Goal: Transaction & Acquisition: Book appointment/travel/reservation

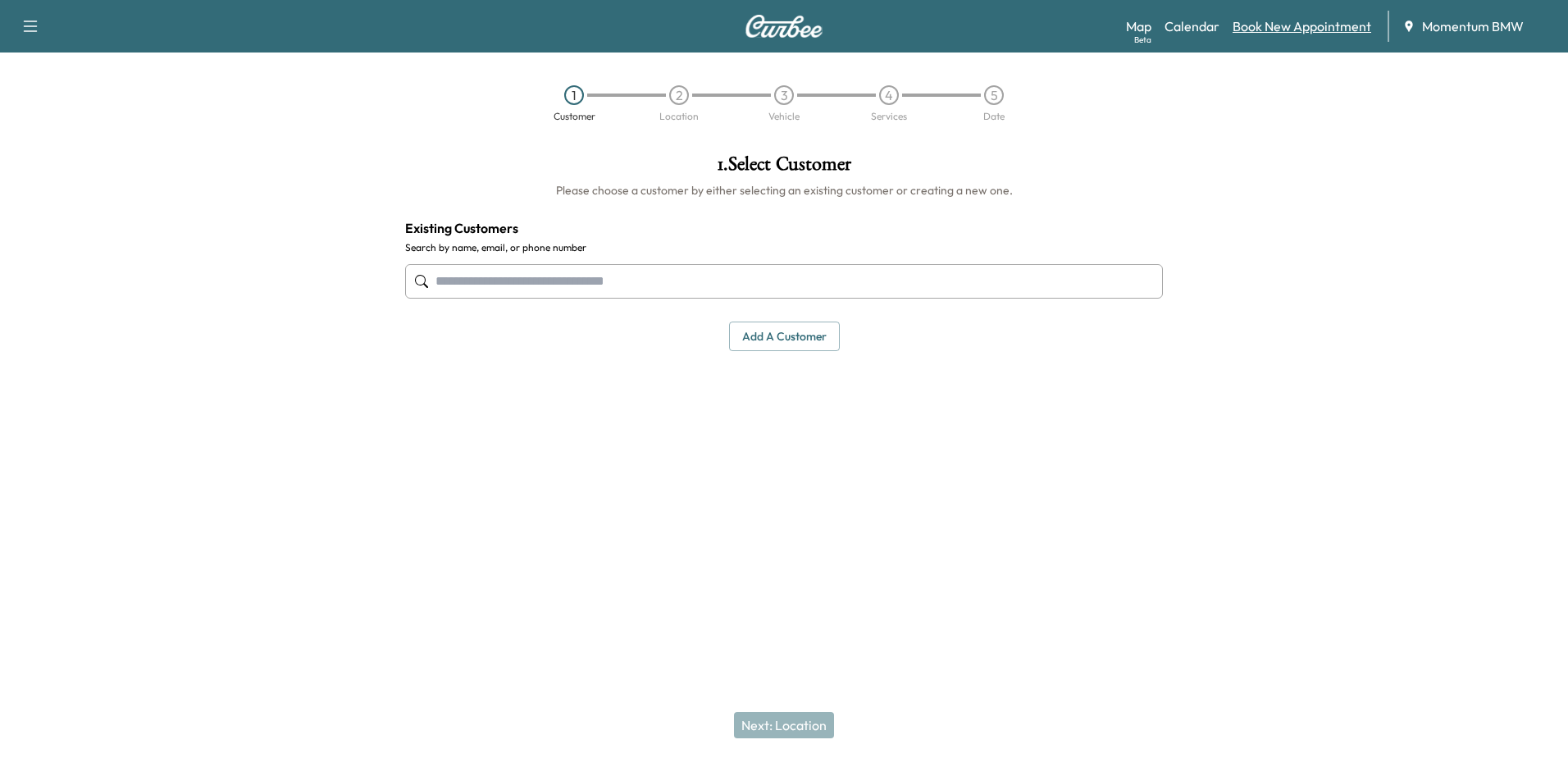
click at [1295, 27] on link "Book New Appointment" at bounding box center [1302, 26] width 139 height 20
click at [802, 343] on button "Add a customer" at bounding box center [784, 336] width 111 height 30
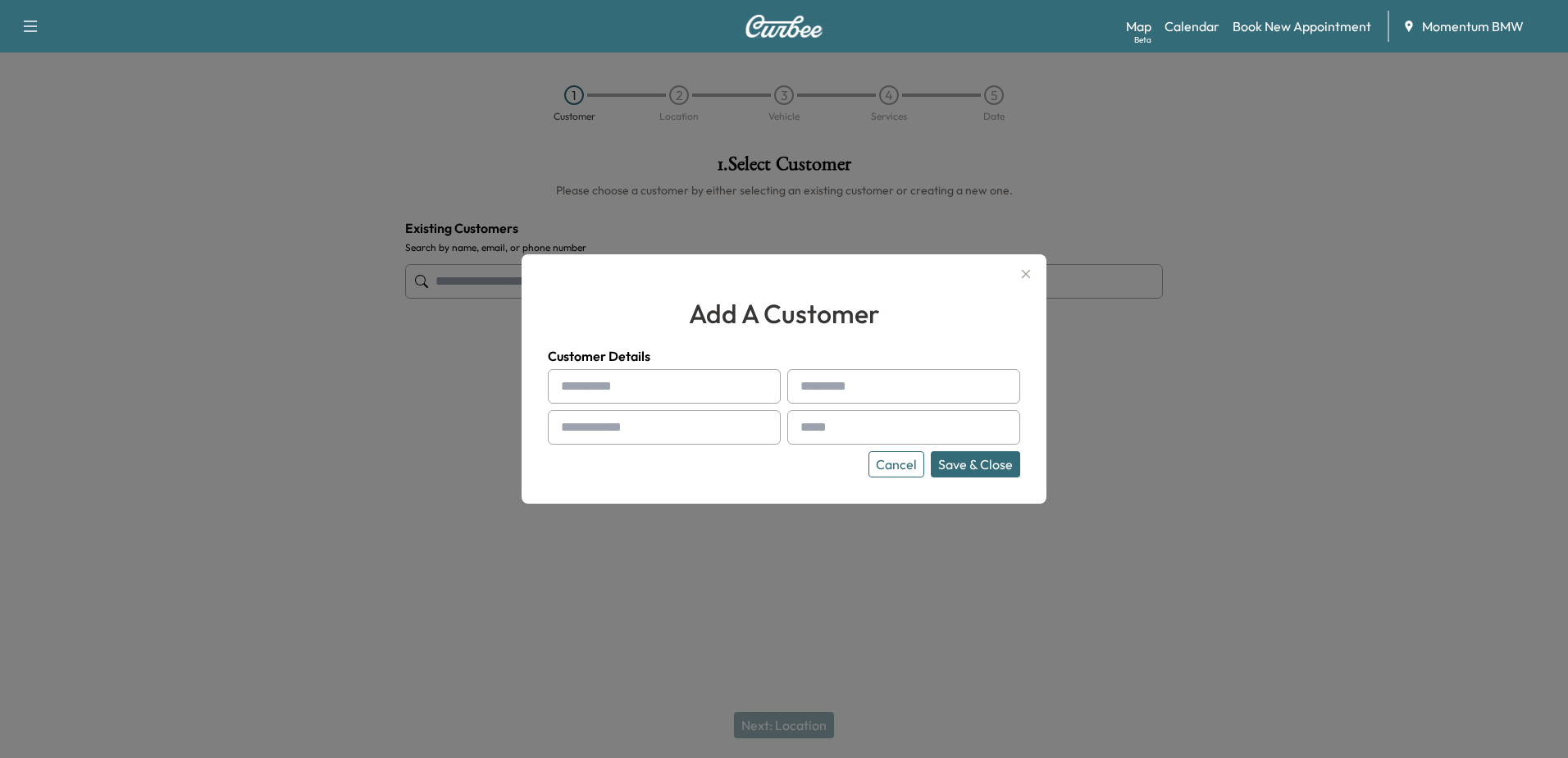
click at [643, 390] on input "text" at bounding box center [664, 386] width 233 height 35
type input "****"
click at [868, 375] on input "text" at bounding box center [904, 386] width 233 height 35
type input "******"
click at [688, 427] on input "text" at bounding box center [664, 427] width 233 height 35
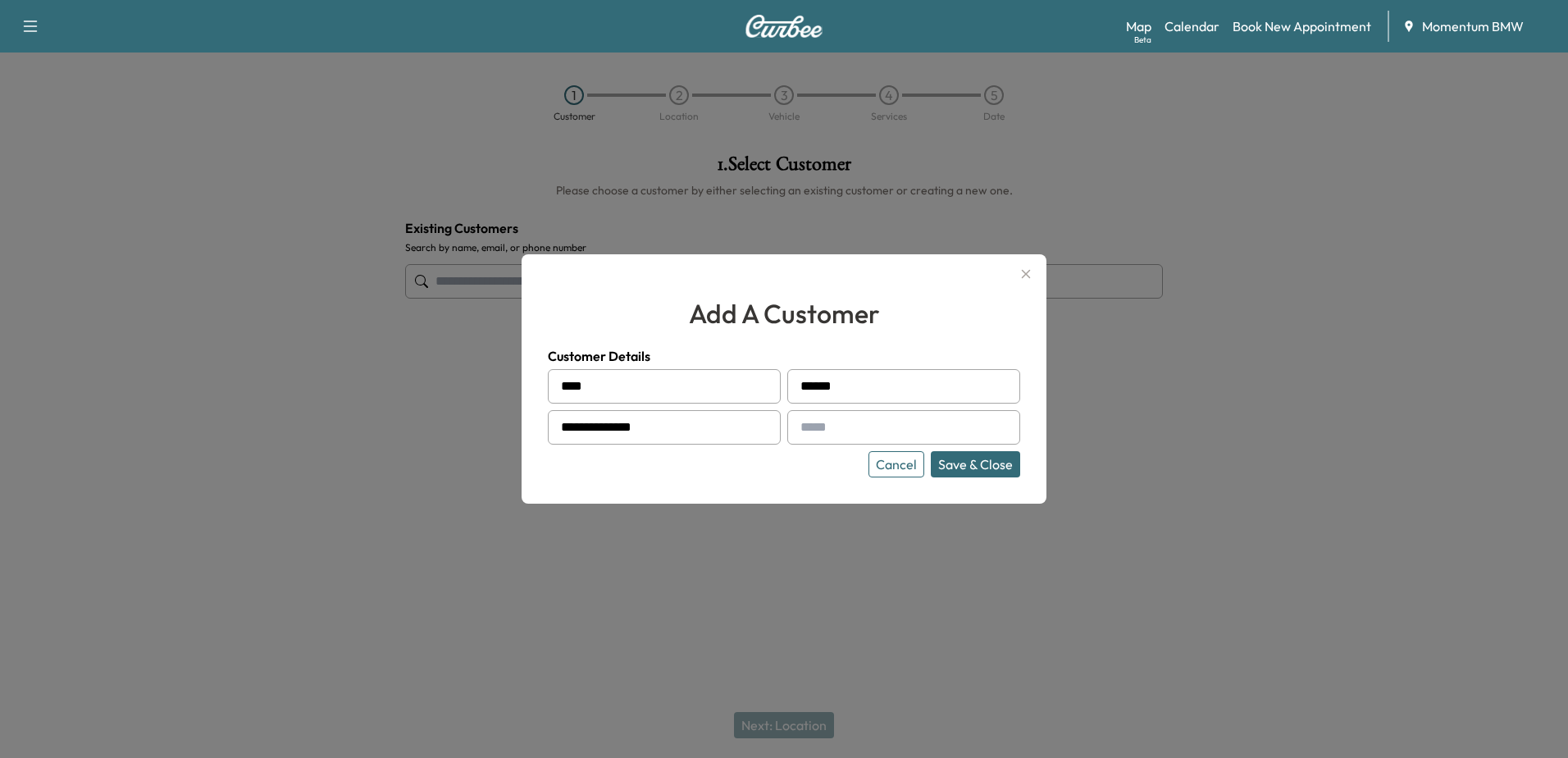
type input "**********"
click at [921, 422] on input "text" at bounding box center [904, 427] width 233 height 35
type input "**********"
click at [982, 461] on button "Save & Close" at bounding box center [975, 465] width 89 height 26
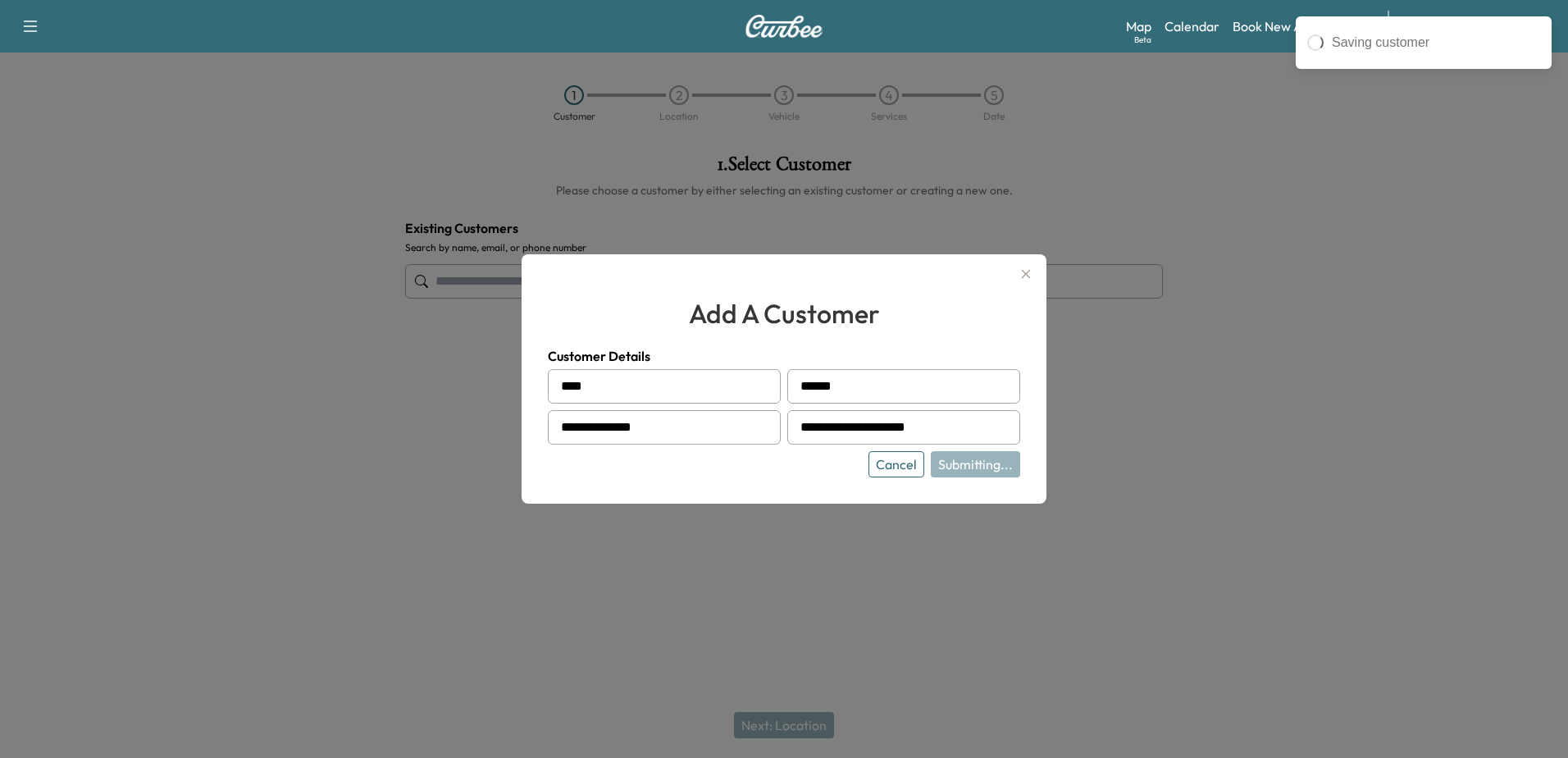
type input "**********"
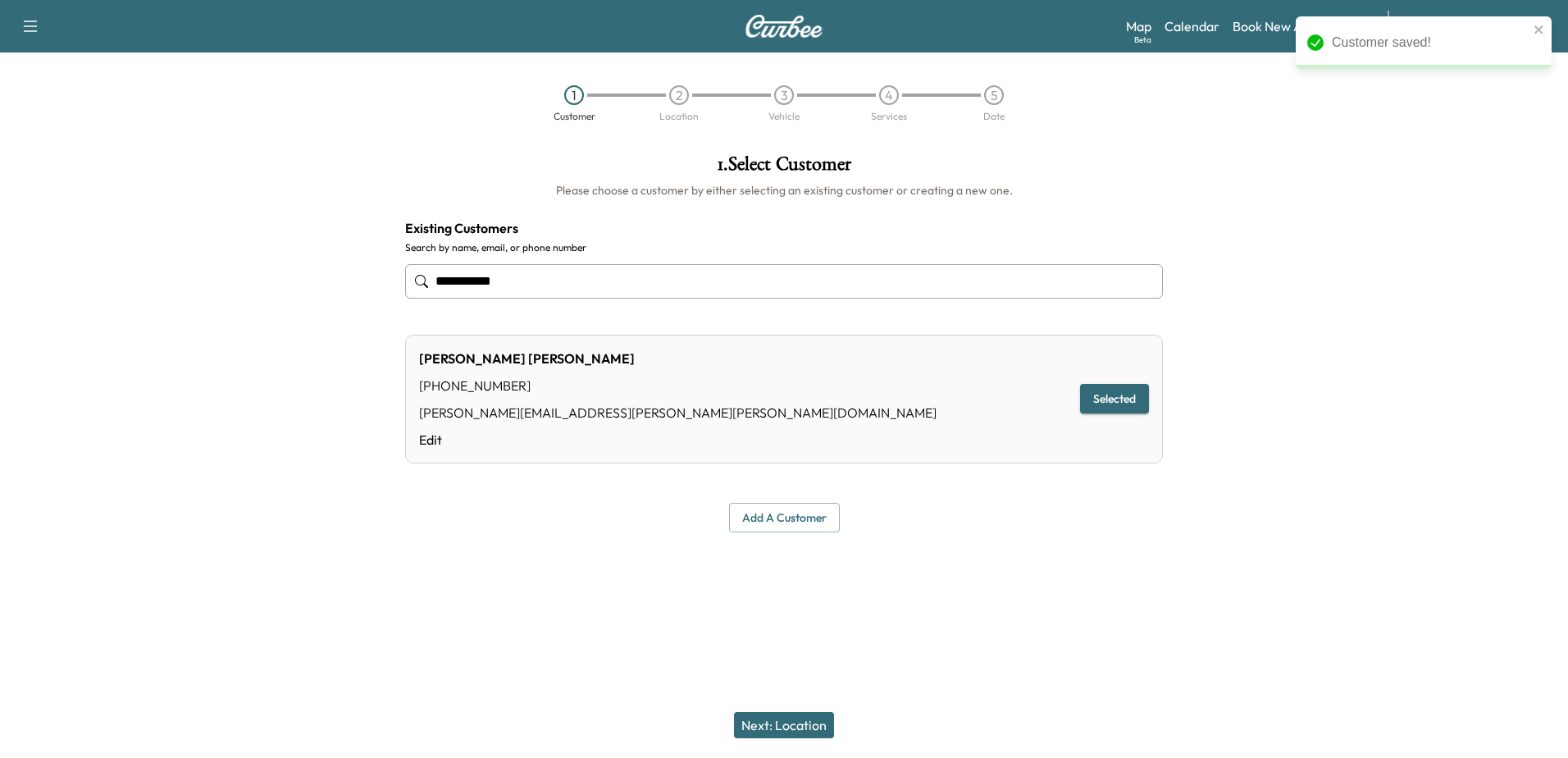
click at [766, 716] on button "Next: Location" at bounding box center [784, 725] width 100 height 26
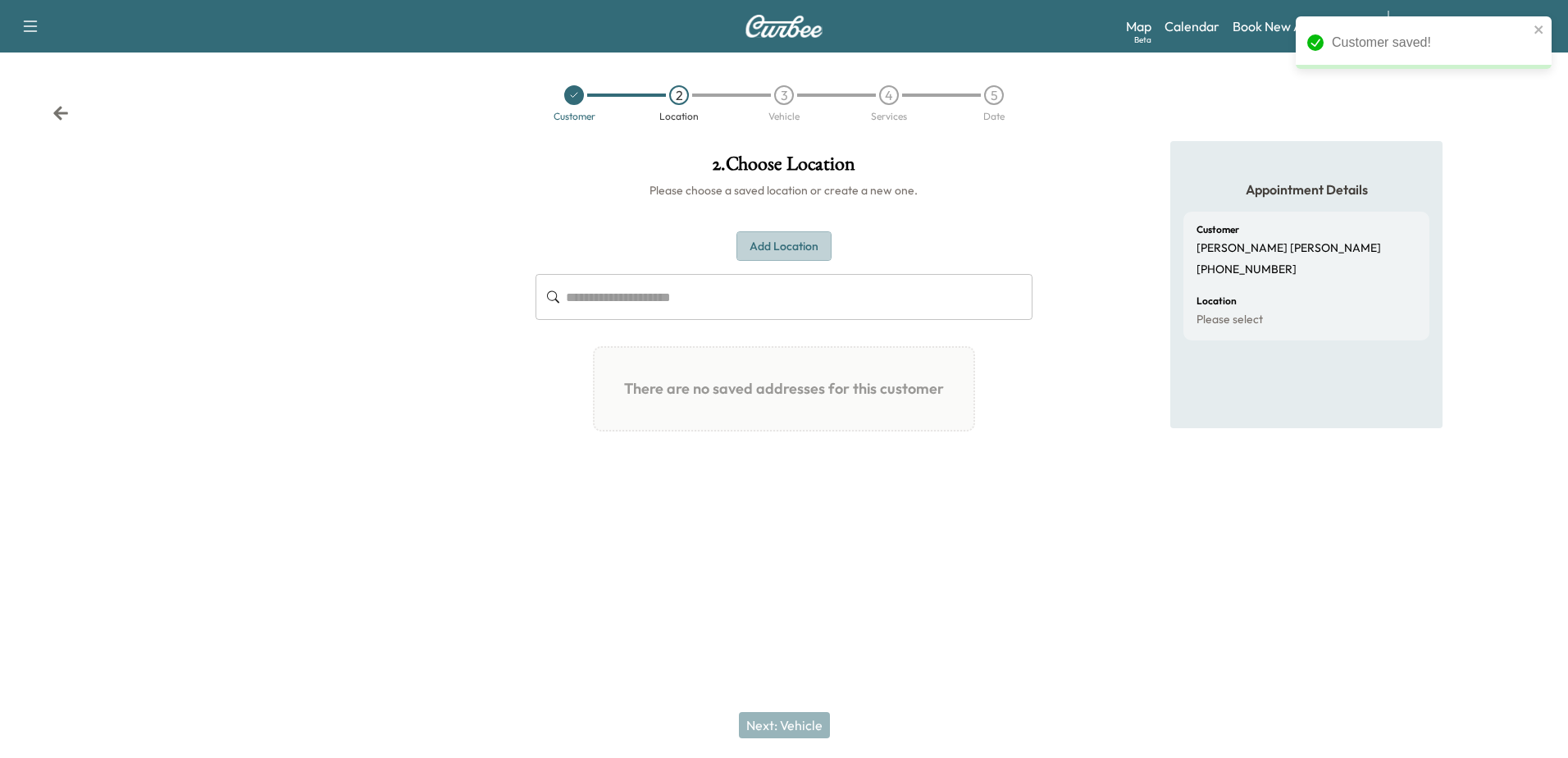
drag, startPoint x: 784, startPoint y: 239, endPoint x: 769, endPoint y: 271, distance: 35.3
click at [785, 245] on button "Add Location" at bounding box center [784, 246] width 96 height 30
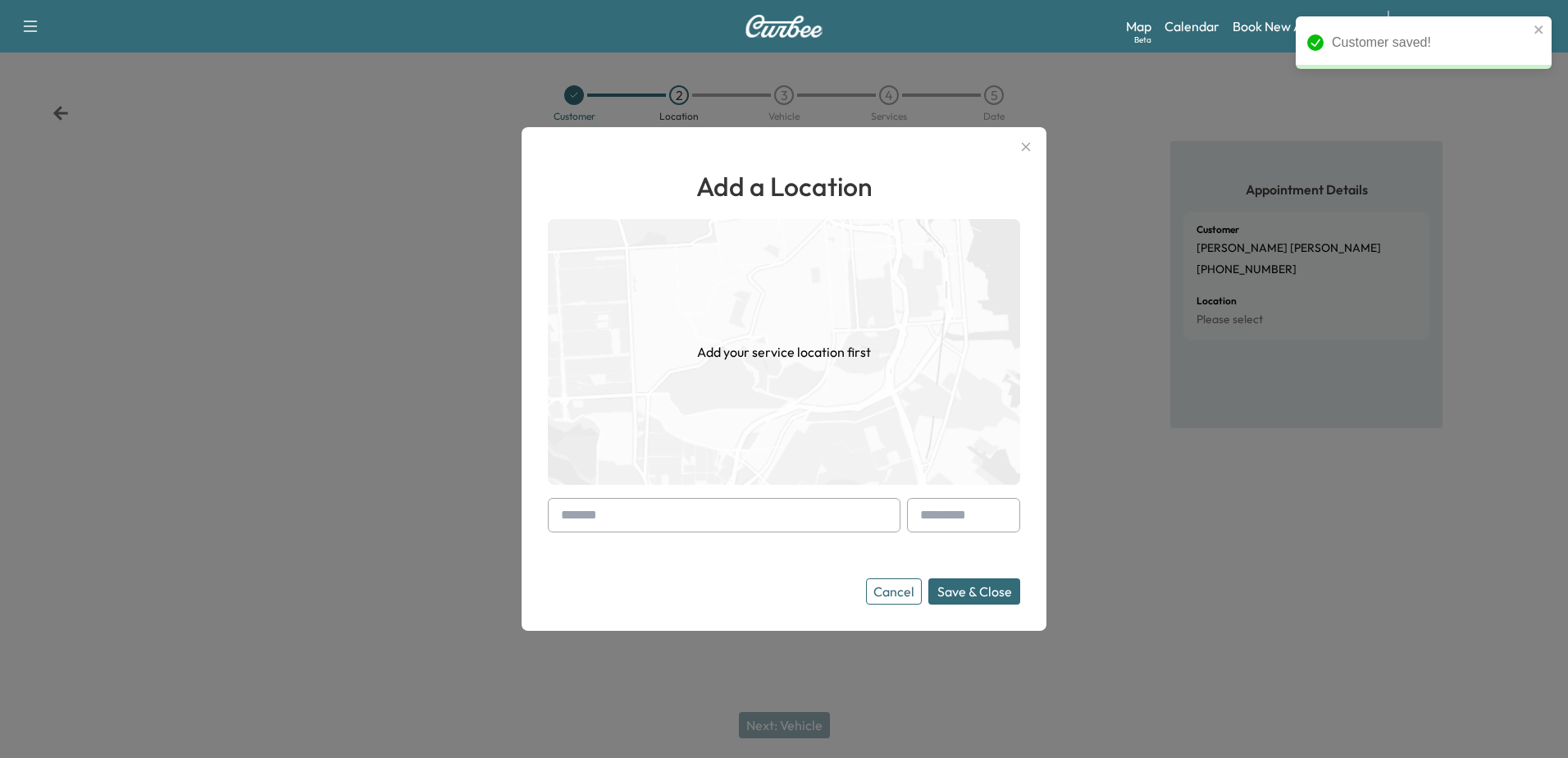
click at [599, 531] on input "text" at bounding box center [724, 515] width 353 height 35
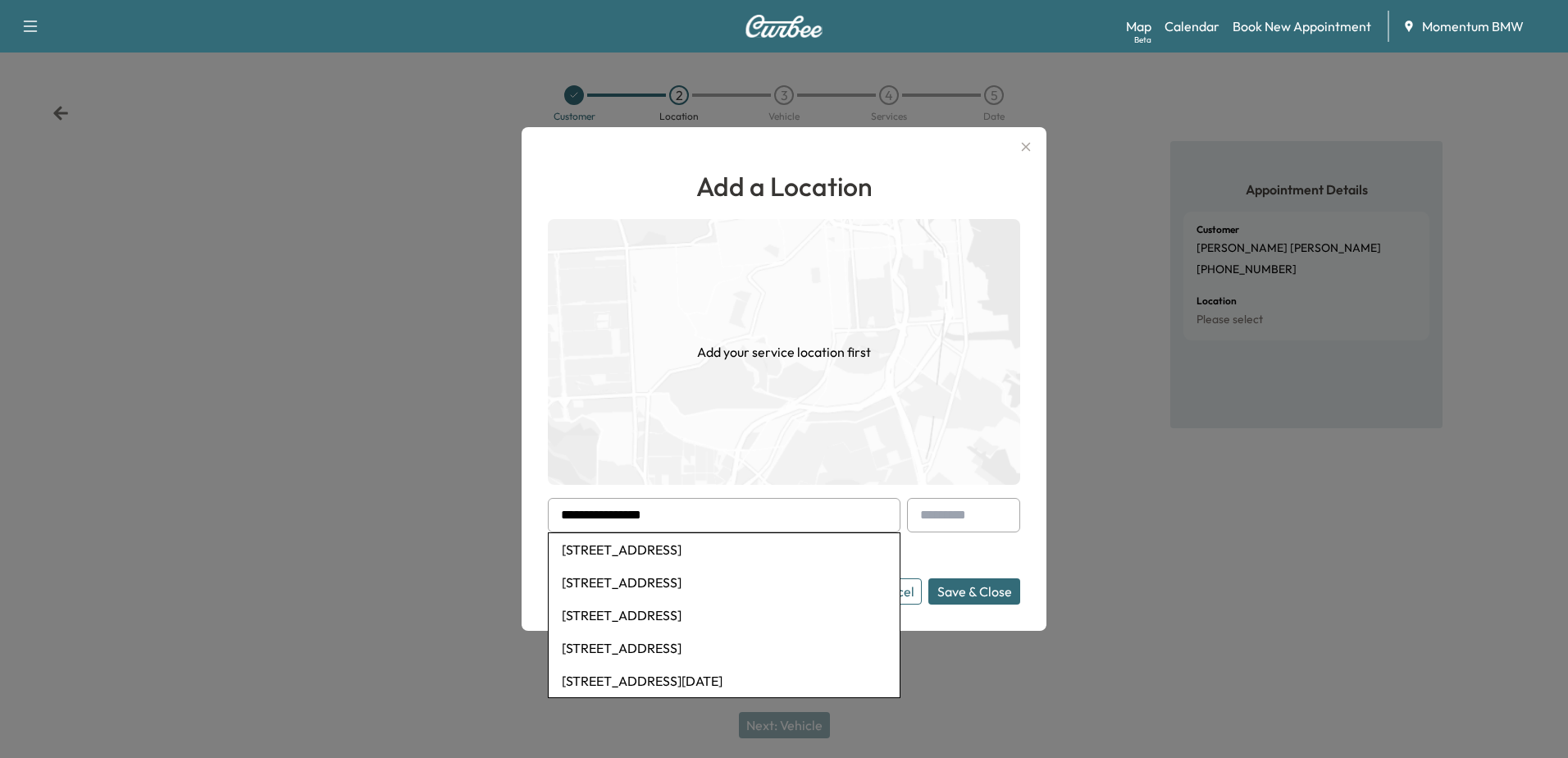
click at [742, 547] on li "[STREET_ADDRESS]" at bounding box center [724, 549] width 351 height 33
type input "**********"
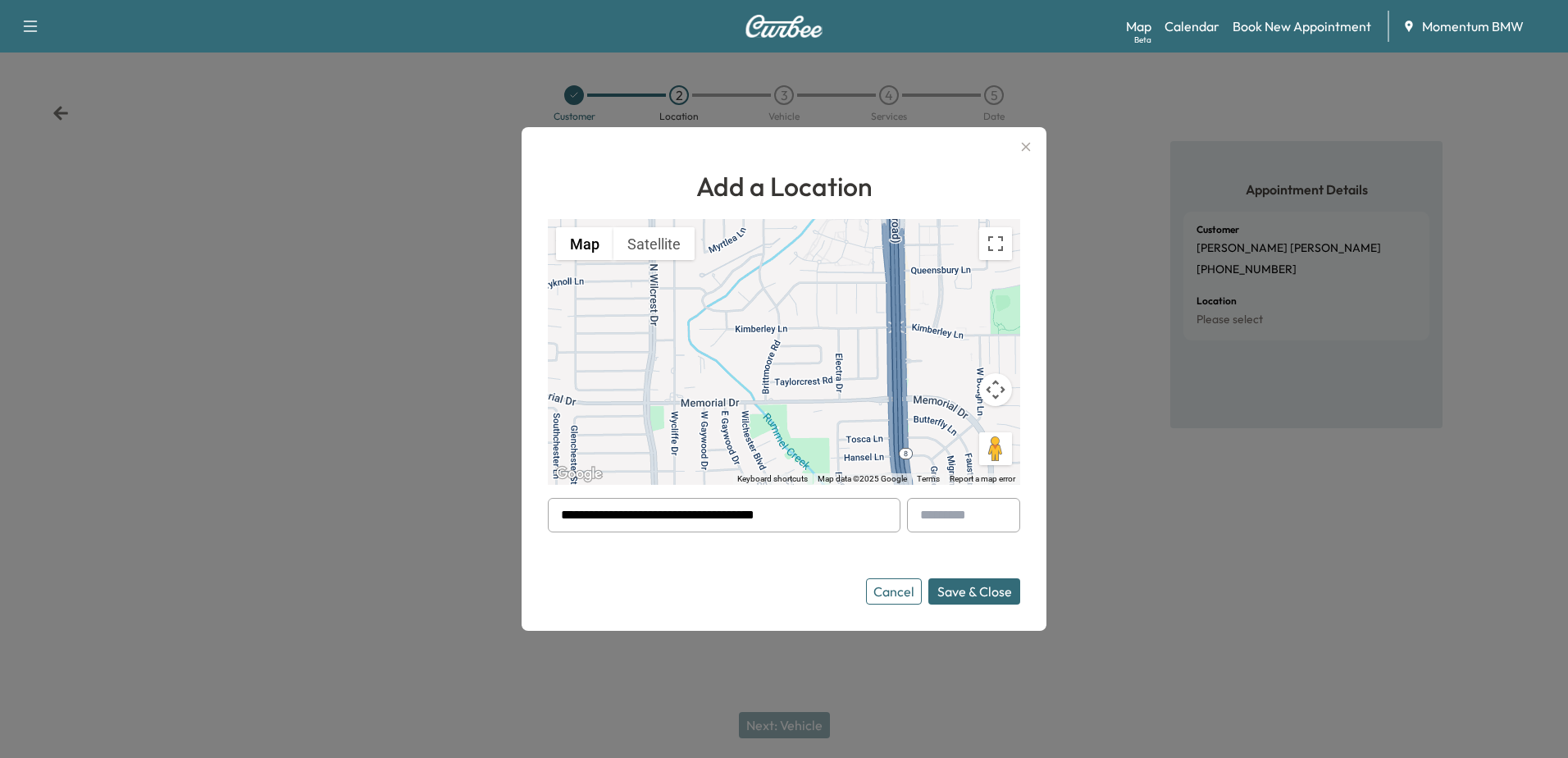
click at [982, 592] on button "Save & Close" at bounding box center [974, 591] width 92 height 26
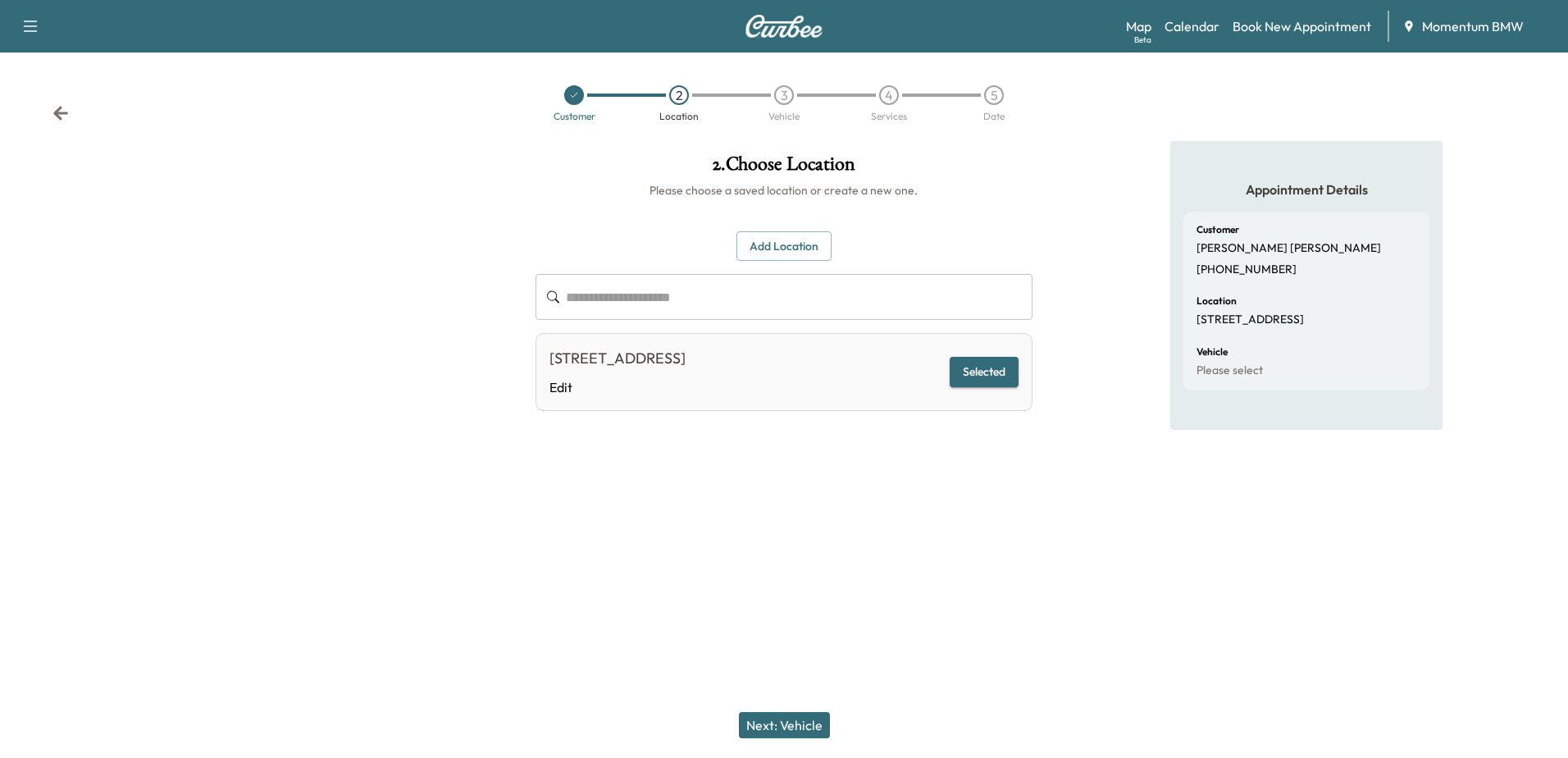
click at [787, 729] on button "Next: Vehicle" at bounding box center [784, 725] width 91 height 26
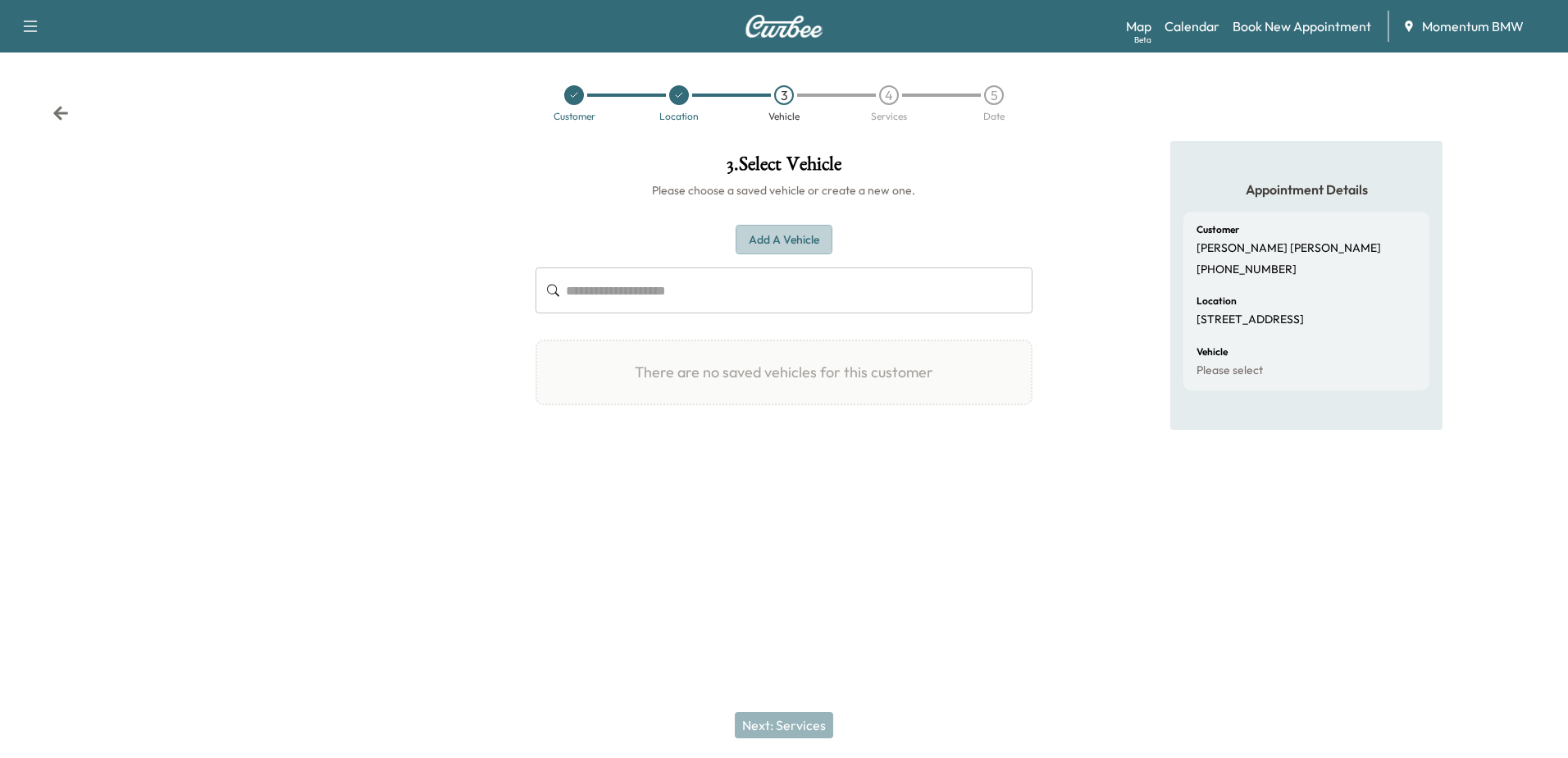
click at [804, 240] on button "Add a Vehicle" at bounding box center [783, 240] width 96 height 30
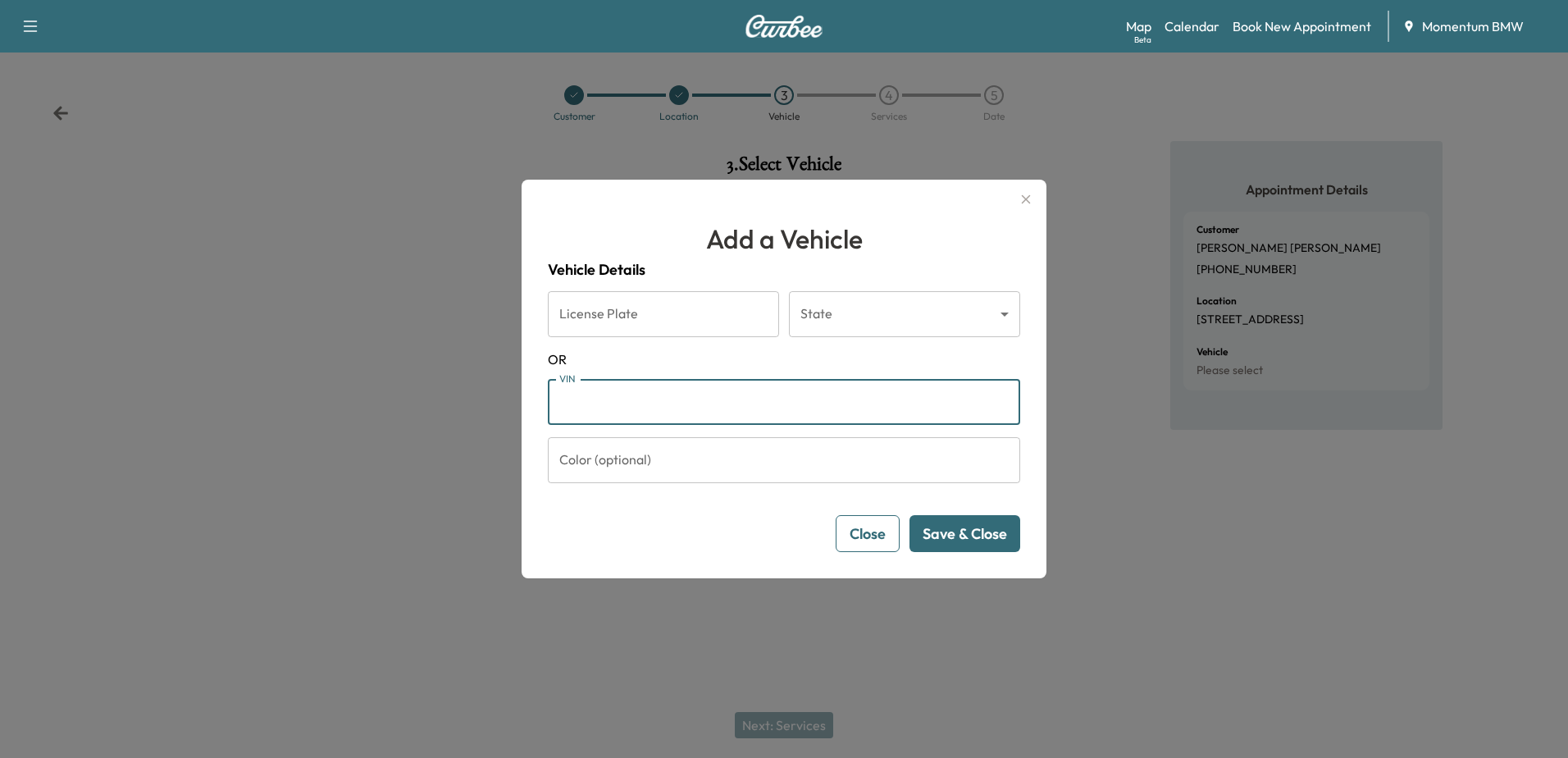
click at [615, 398] on input "VIN" at bounding box center [784, 402] width 472 height 46
type input "**********"
click at [940, 540] on button "Save & Close" at bounding box center [965, 533] width 111 height 37
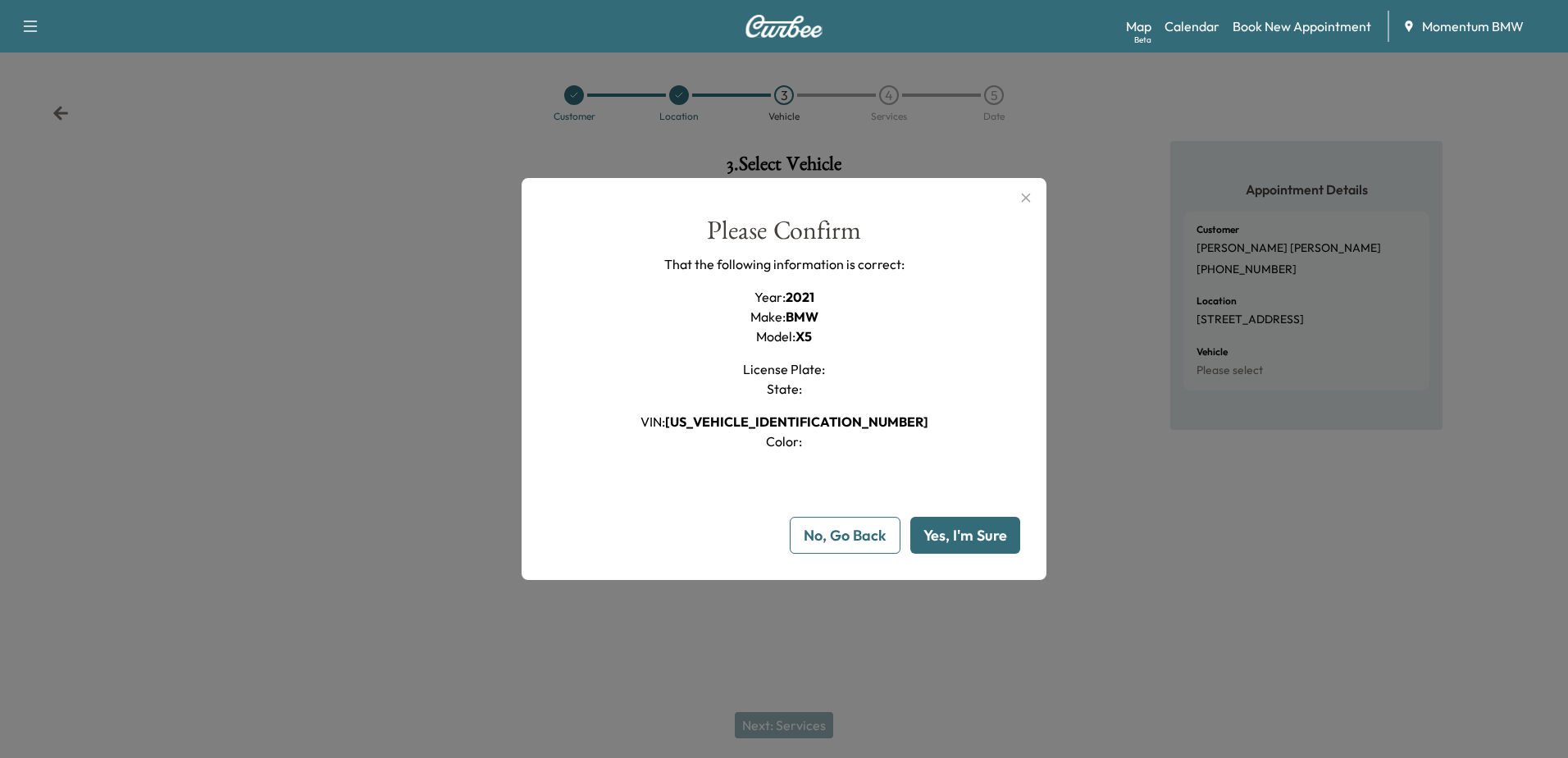
click at [947, 542] on button "Yes, I'm Sure" at bounding box center [965, 535] width 110 height 37
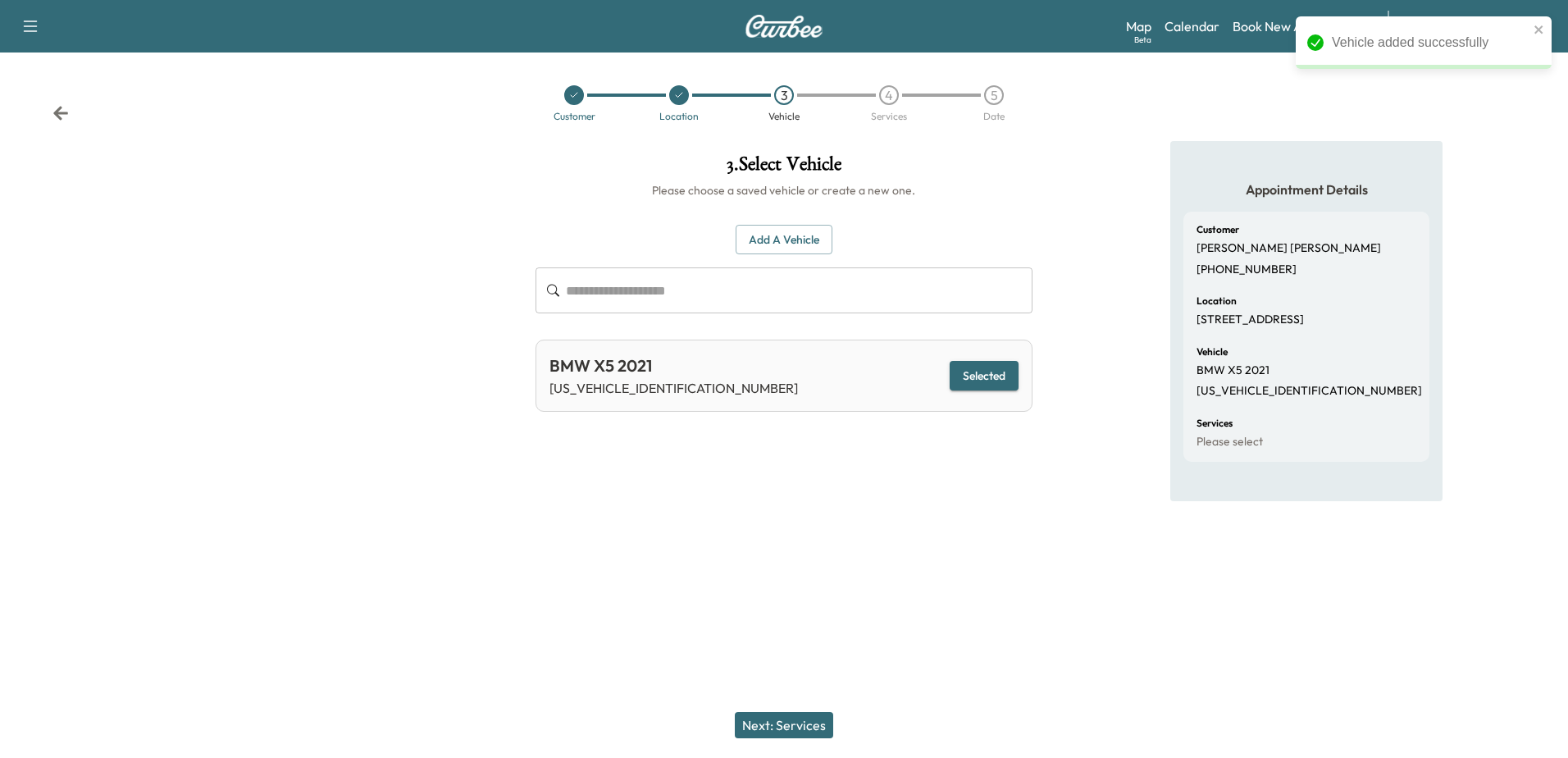
click at [805, 717] on button "Next: Services" at bounding box center [784, 725] width 98 height 26
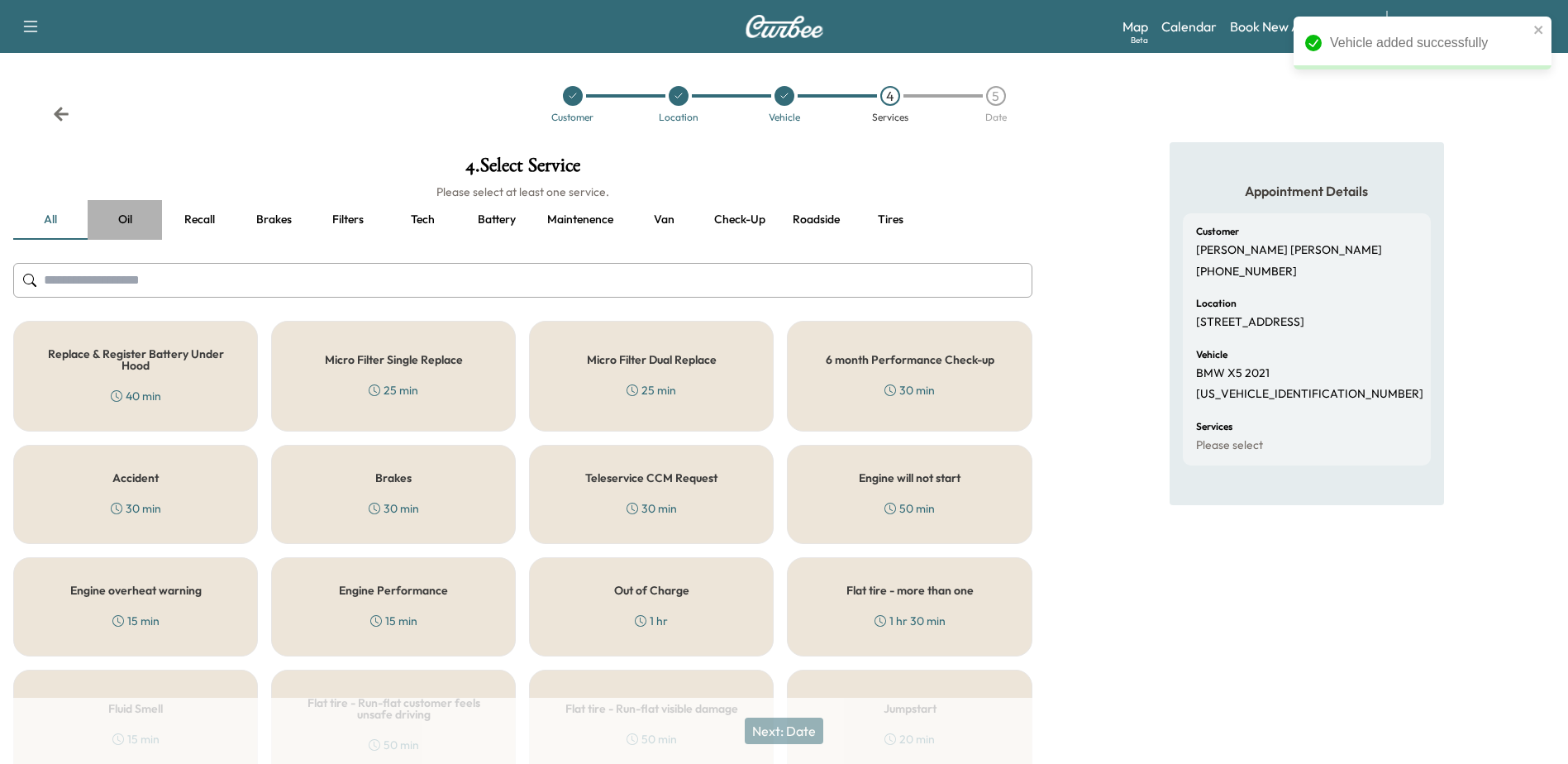
click at [124, 220] on button "Oil" at bounding box center [125, 220] width 75 height 40
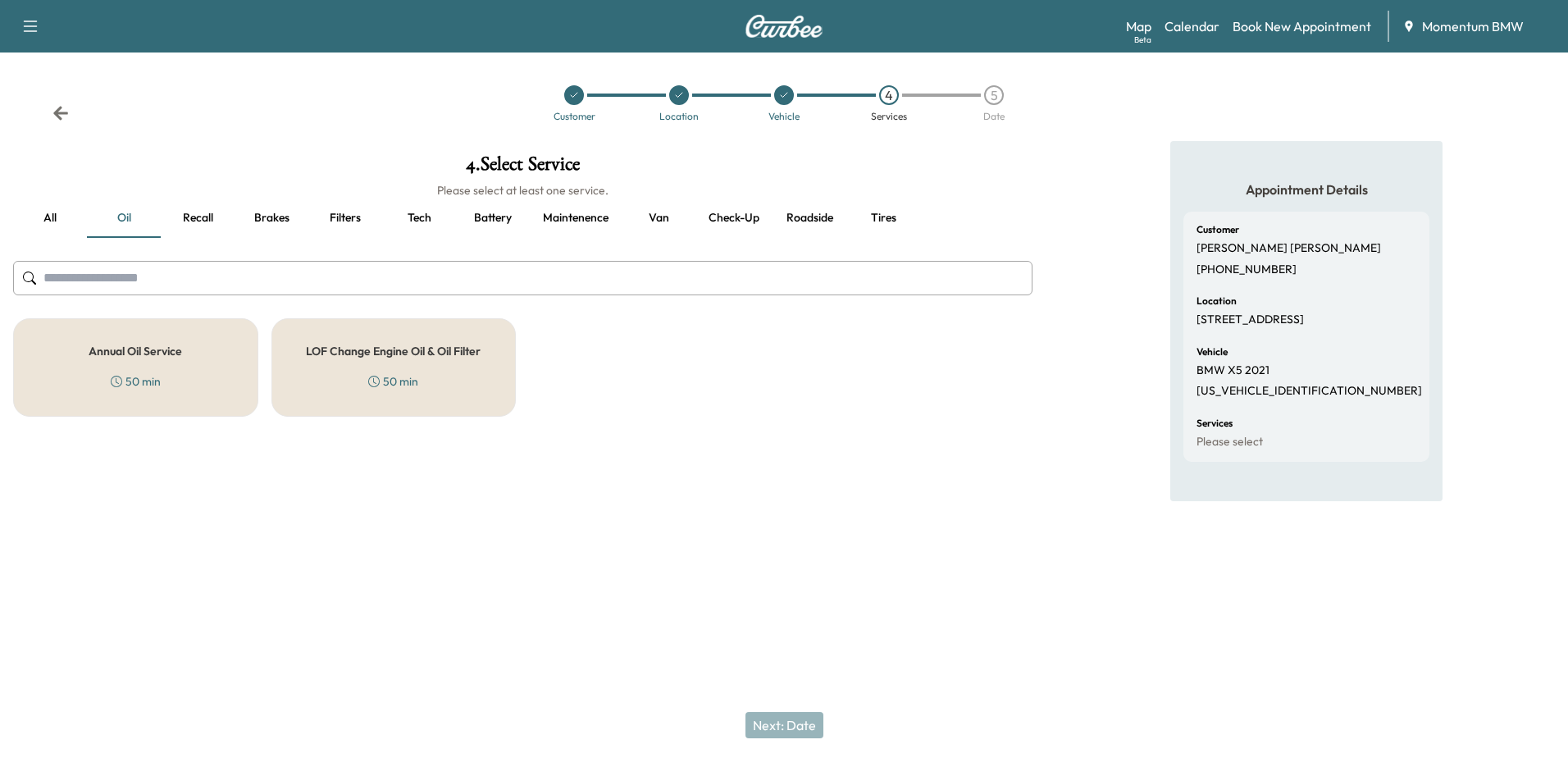
click at [149, 353] on h5 "Annual Oil Service" at bounding box center [136, 351] width 94 height 11
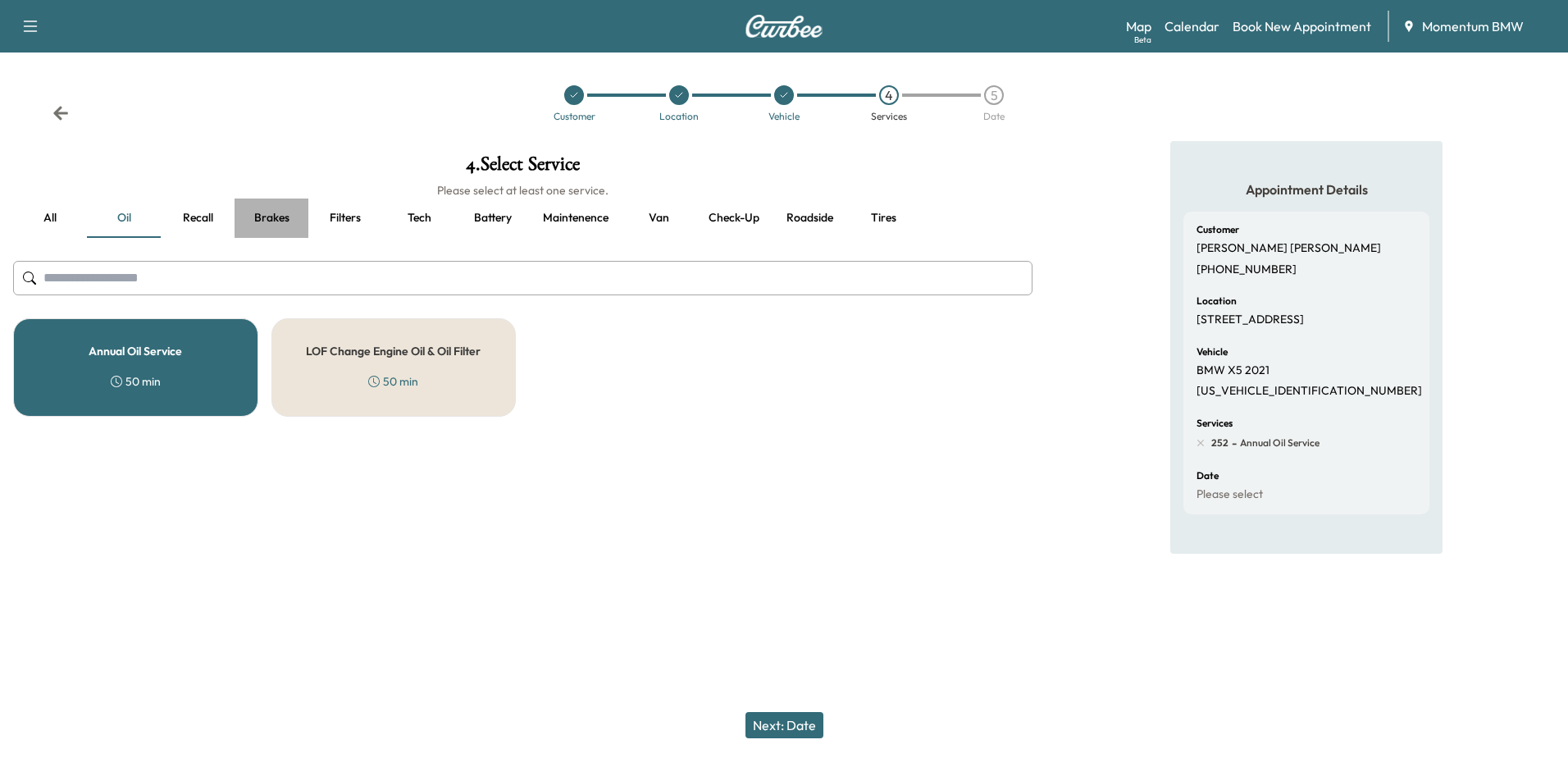
click at [278, 216] on button "Brakes" at bounding box center [271, 218] width 74 height 39
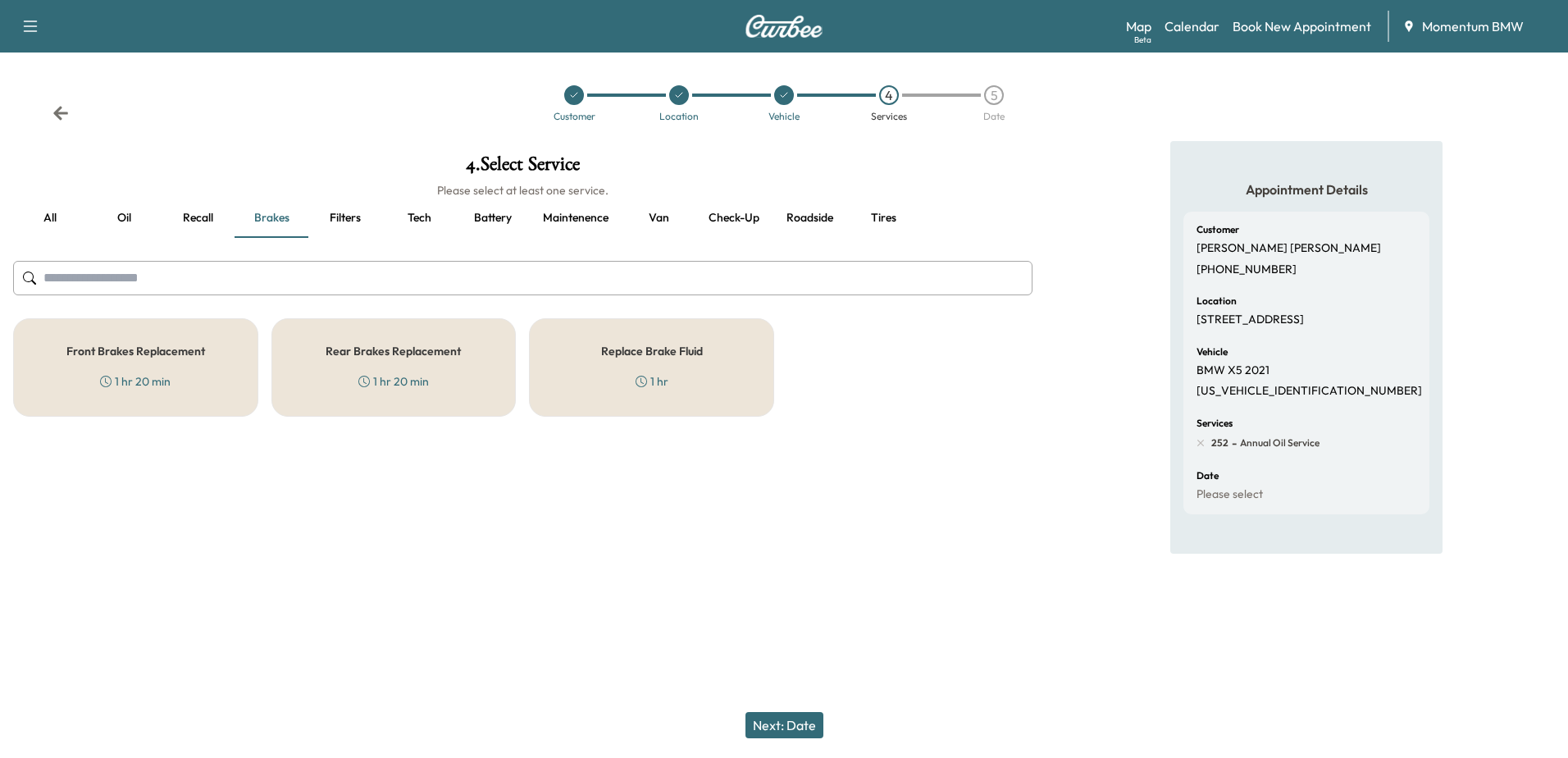
click at [599, 351] on div "Replace Brake Fluid 1 hr" at bounding box center [652, 367] width 245 height 98
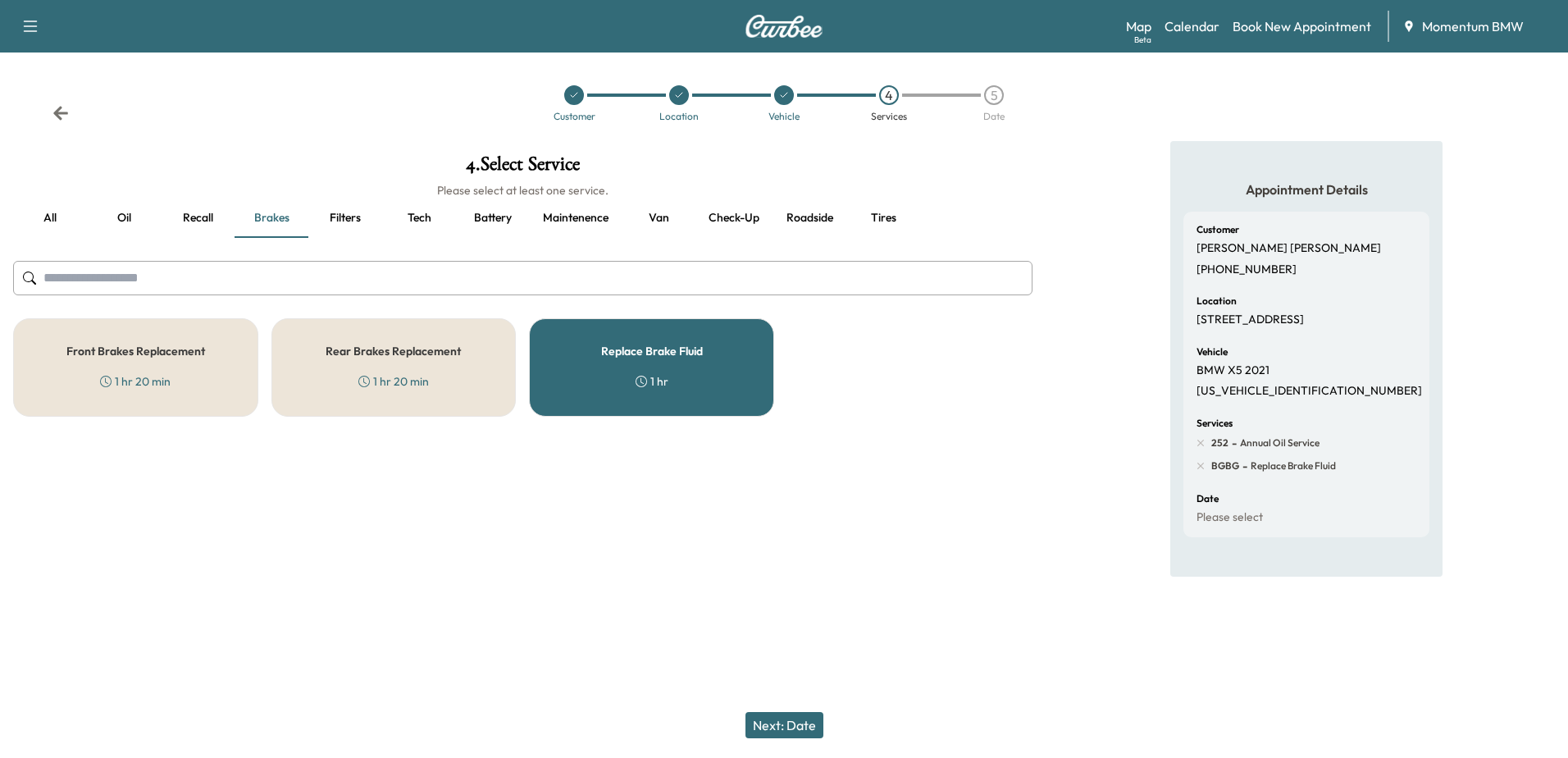
click at [810, 216] on button "Roadside" at bounding box center [809, 218] width 74 height 39
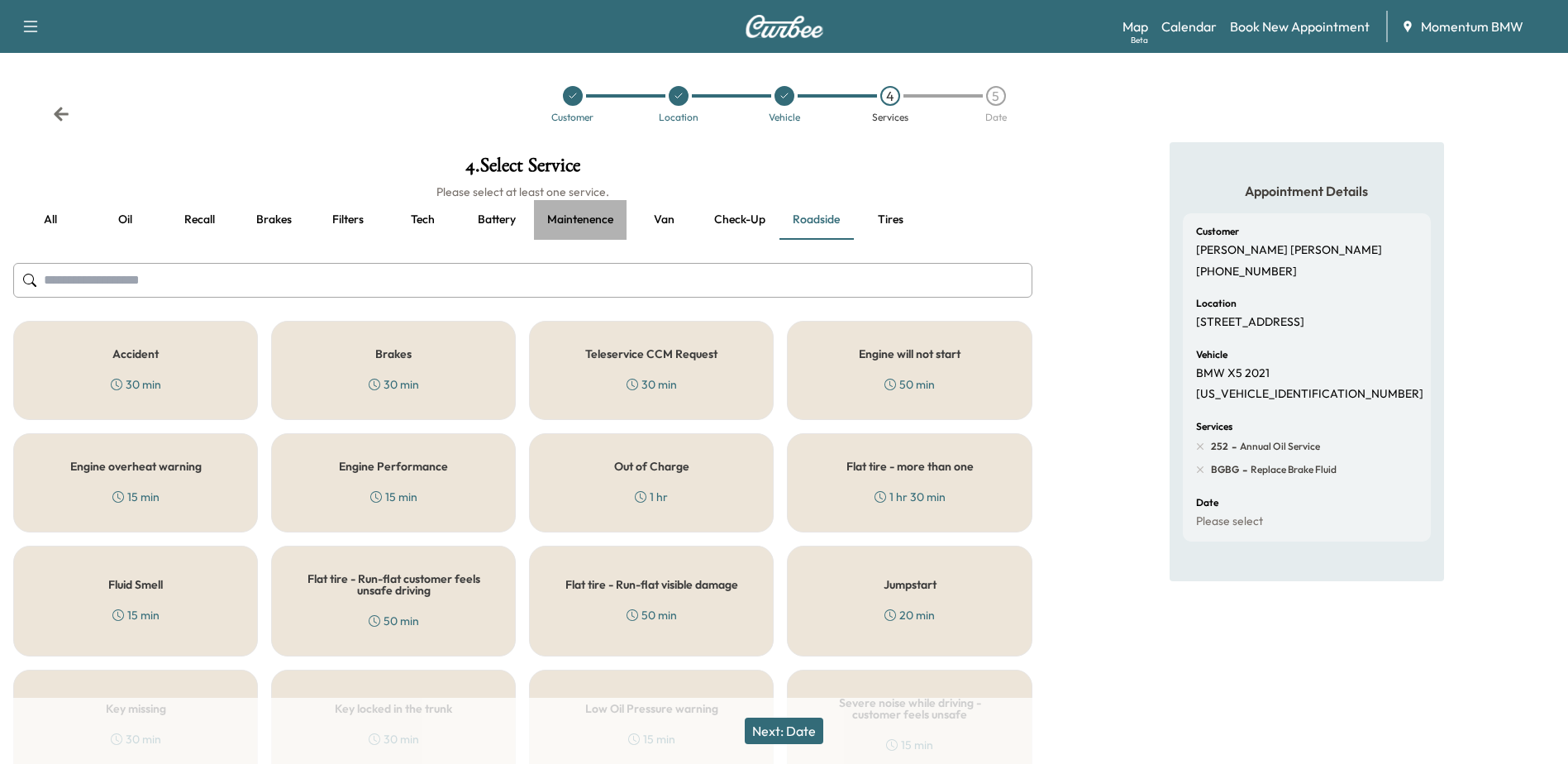
click at [594, 220] on button "Maintenence" at bounding box center [581, 220] width 93 height 40
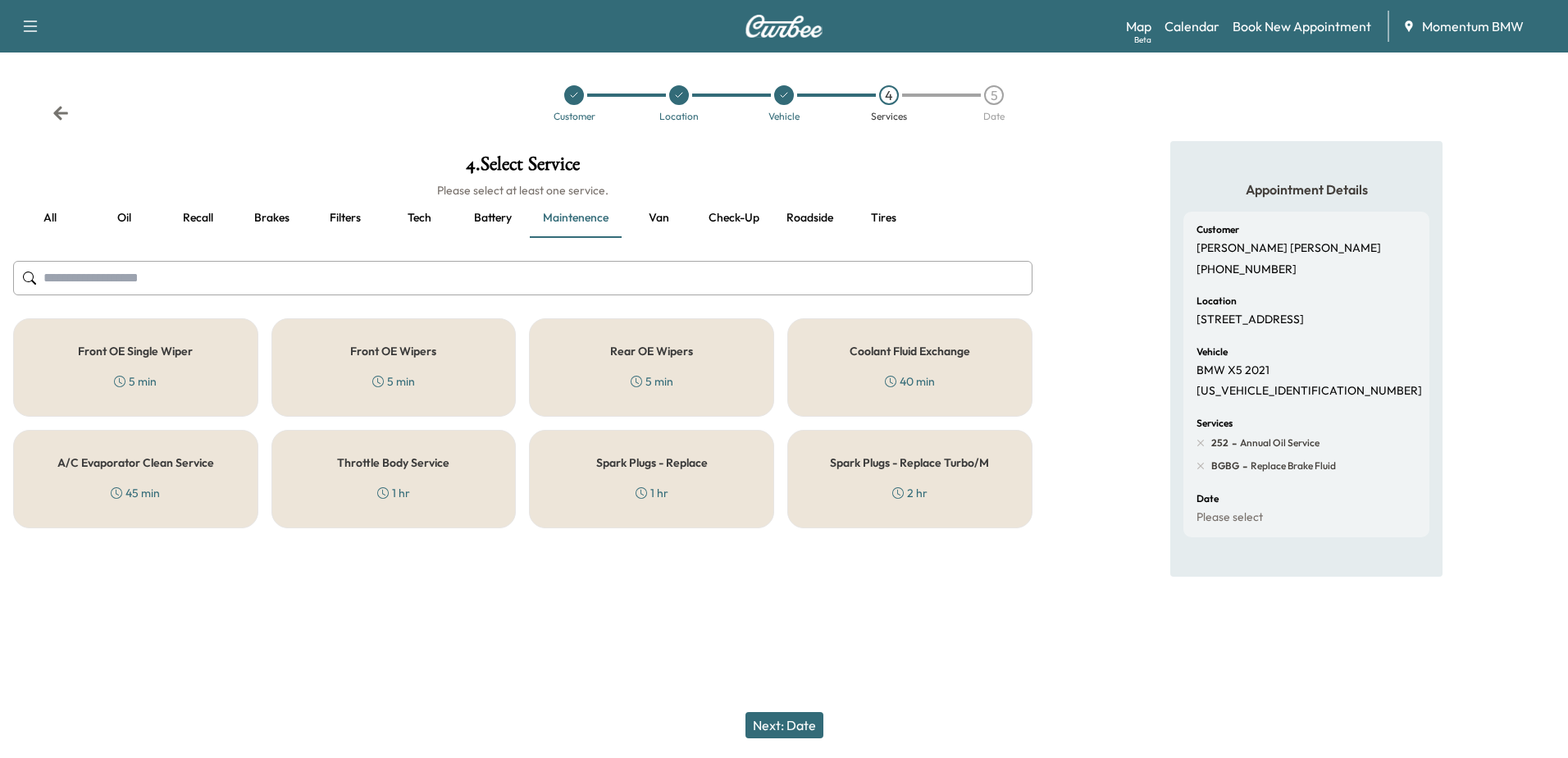
click at [717, 475] on div "Spark Plugs - Replace 1 hr" at bounding box center [652, 479] width 245 height 98
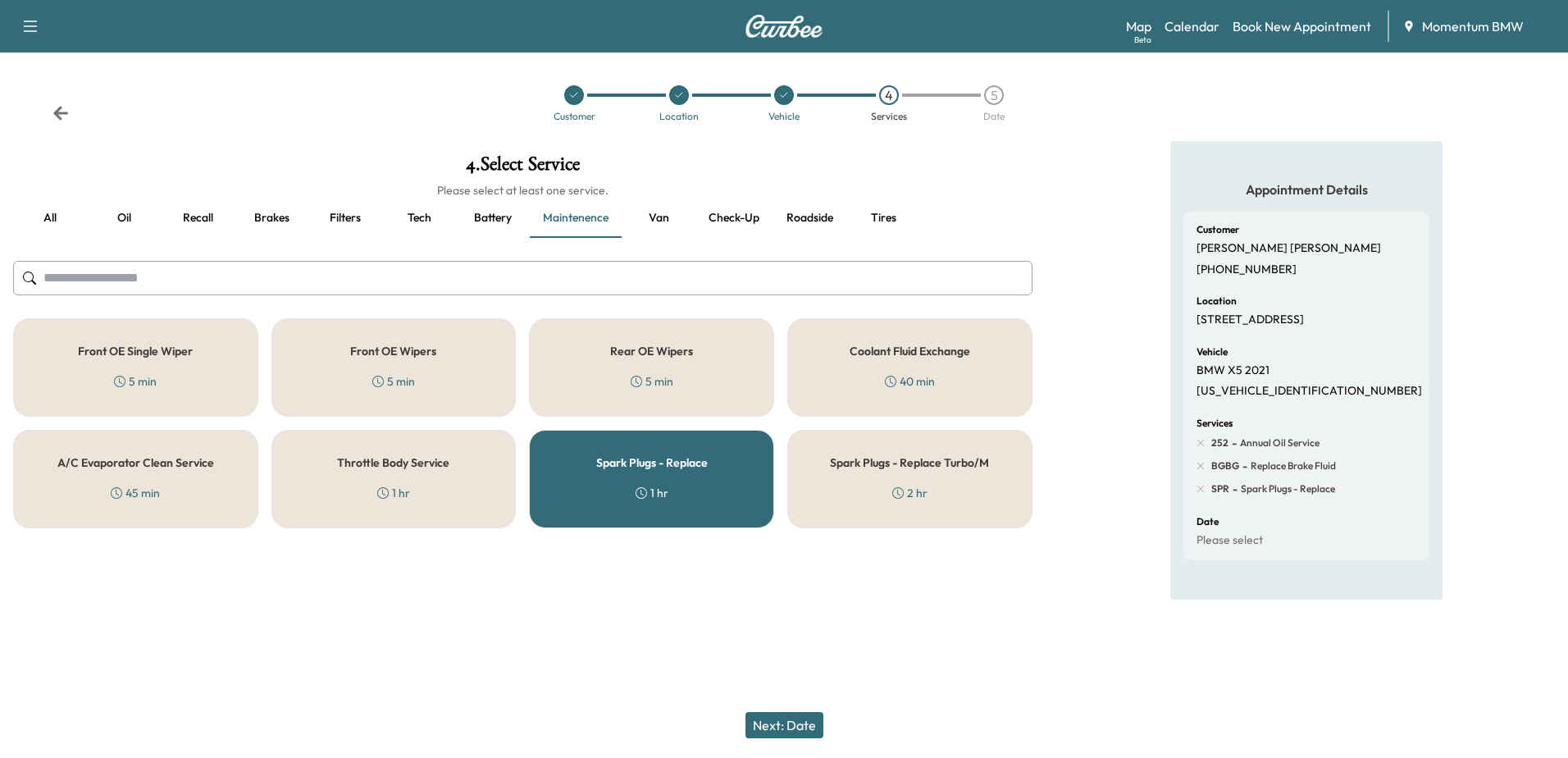
click at [798, 725] on button "Next: Date" at bounding box center [784, 725] width 78 height 26
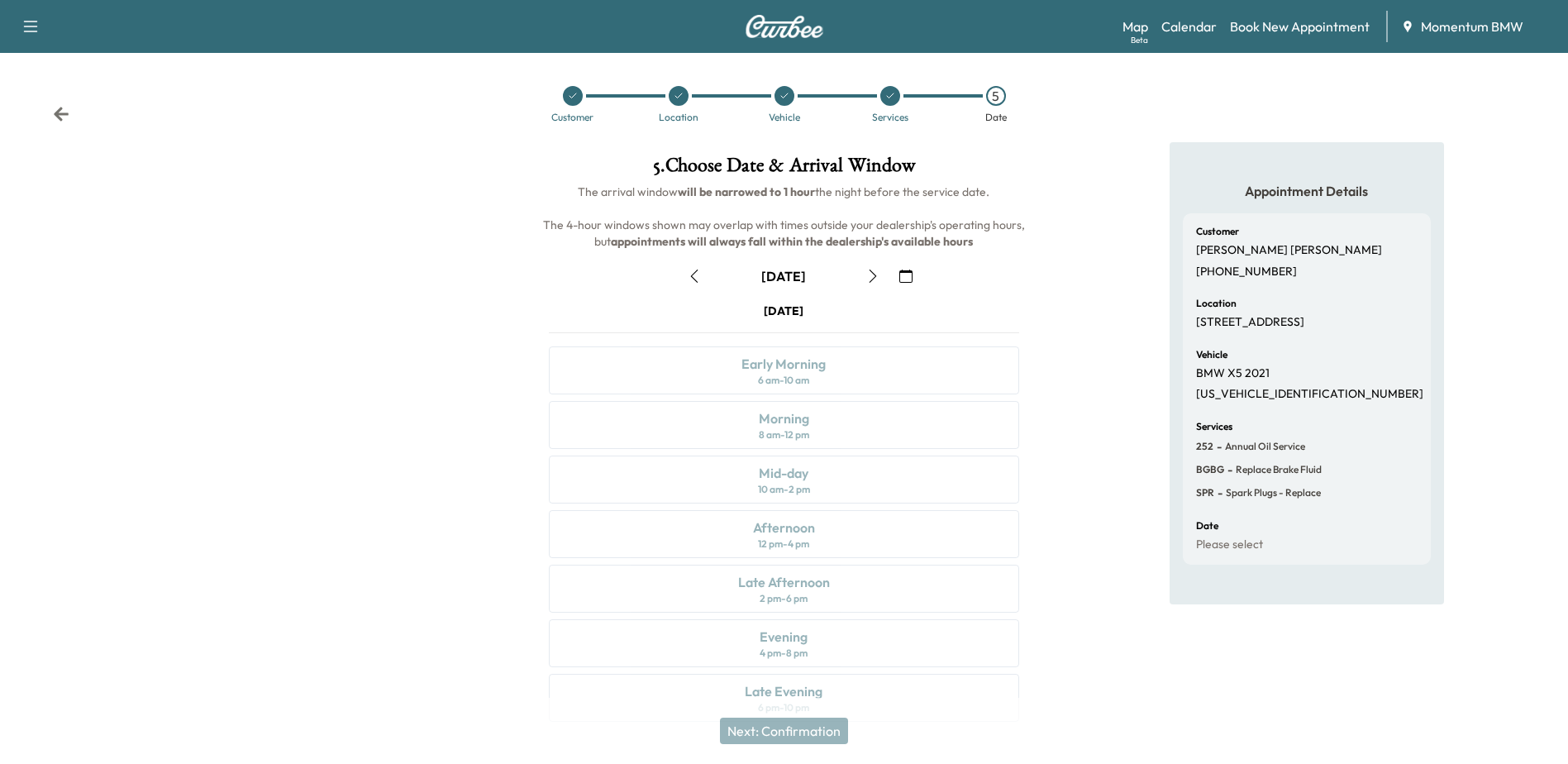
click at [694, 276] on icon "button" at bounding box center [695, 276] width 13 height 13
click at [889, 93] on icon at bounding box center [890, 95] width 10 height 10
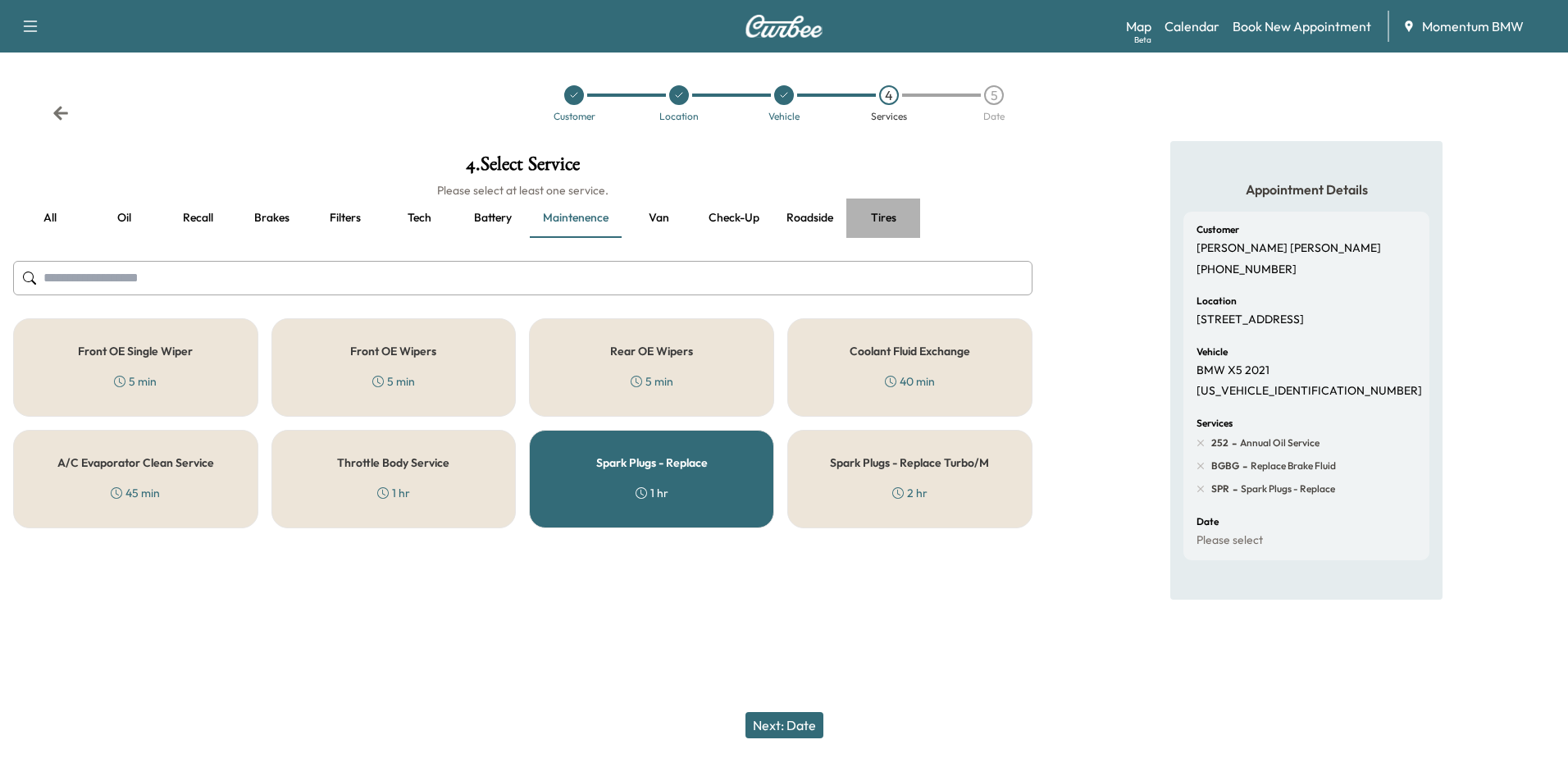
click at [892, 215] on button "Tires" at bounding box center [883, 218] width 74 height 39
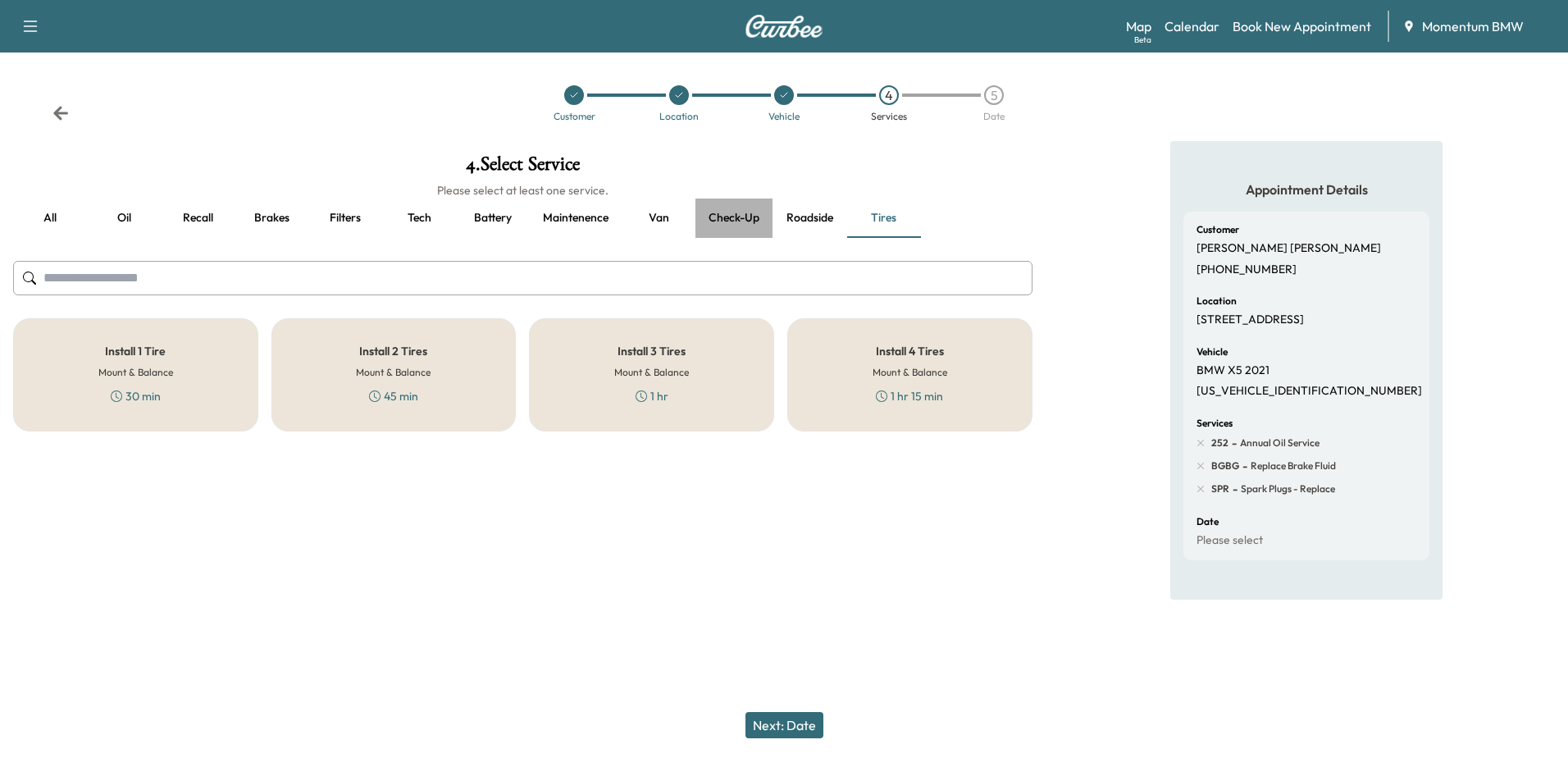
click at [736, 221] on button "Check-up" at bounding box center [734, 218] width 77 height 39
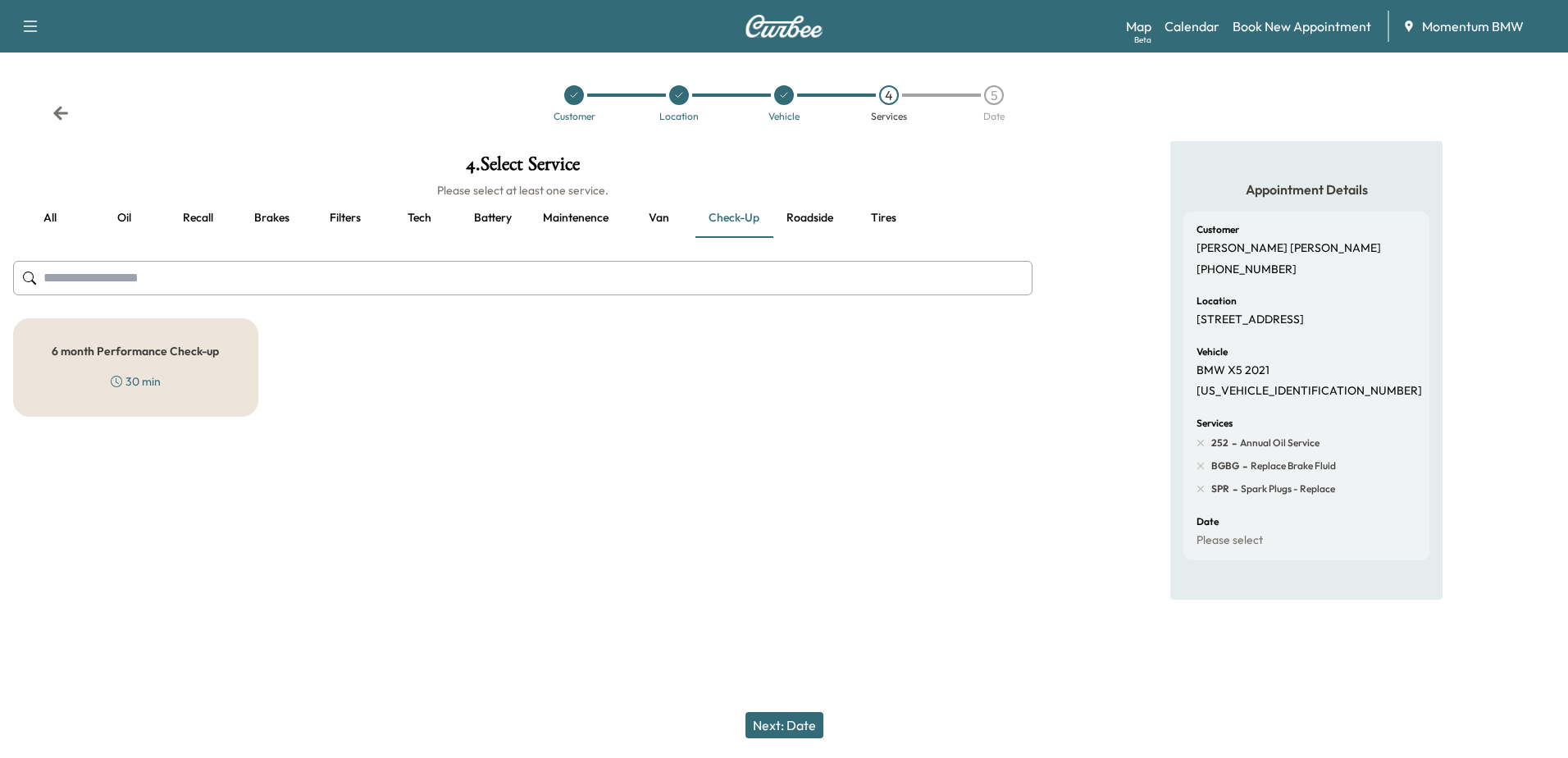
click at [183, 378] on div "6 month Performance Check-up 30 min" at bounding box center [136, 367] width 245 height 98
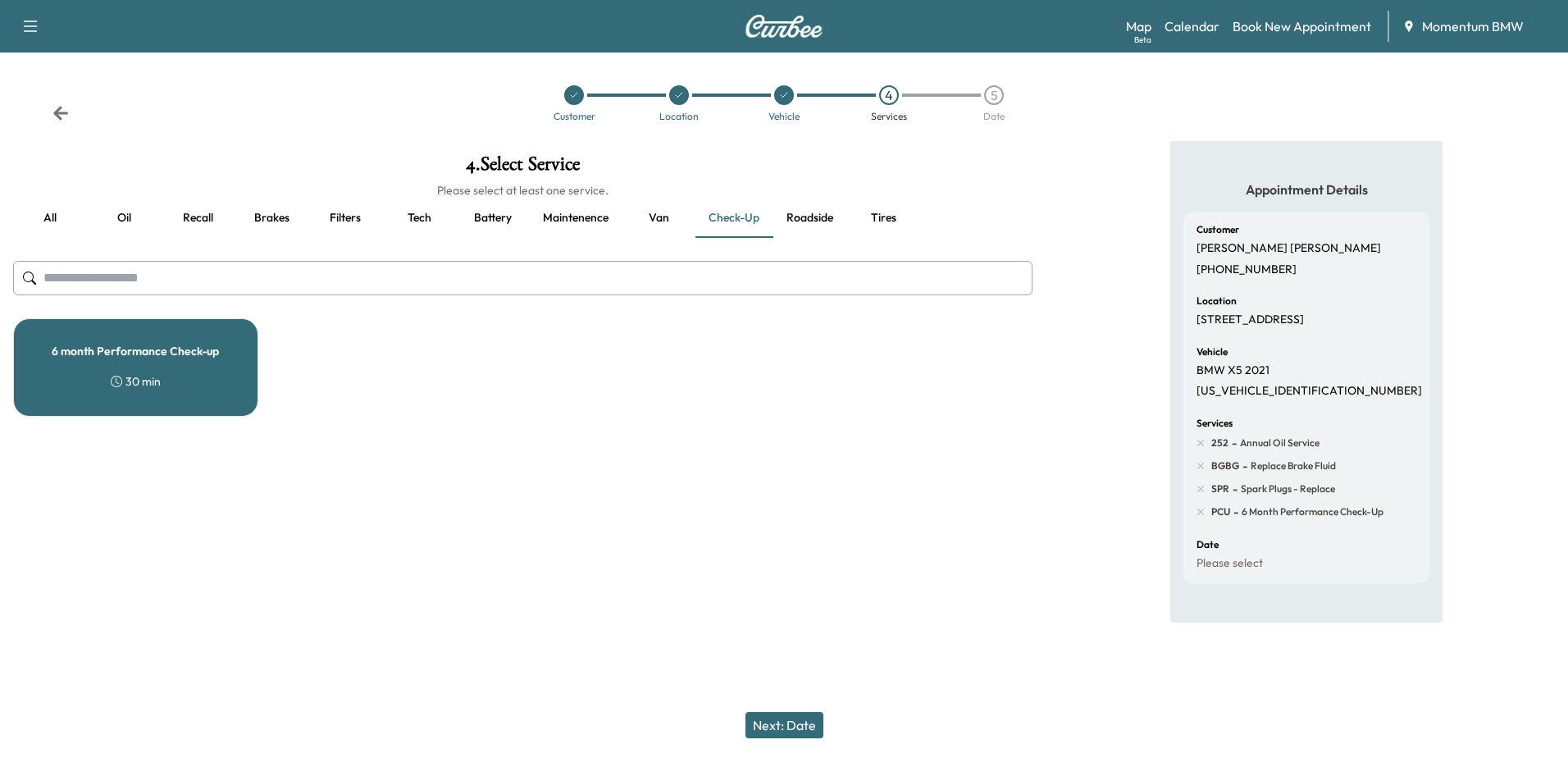
click at [124, 219] on button "Oil" at bounding box center [124, 218] width 74 height 39
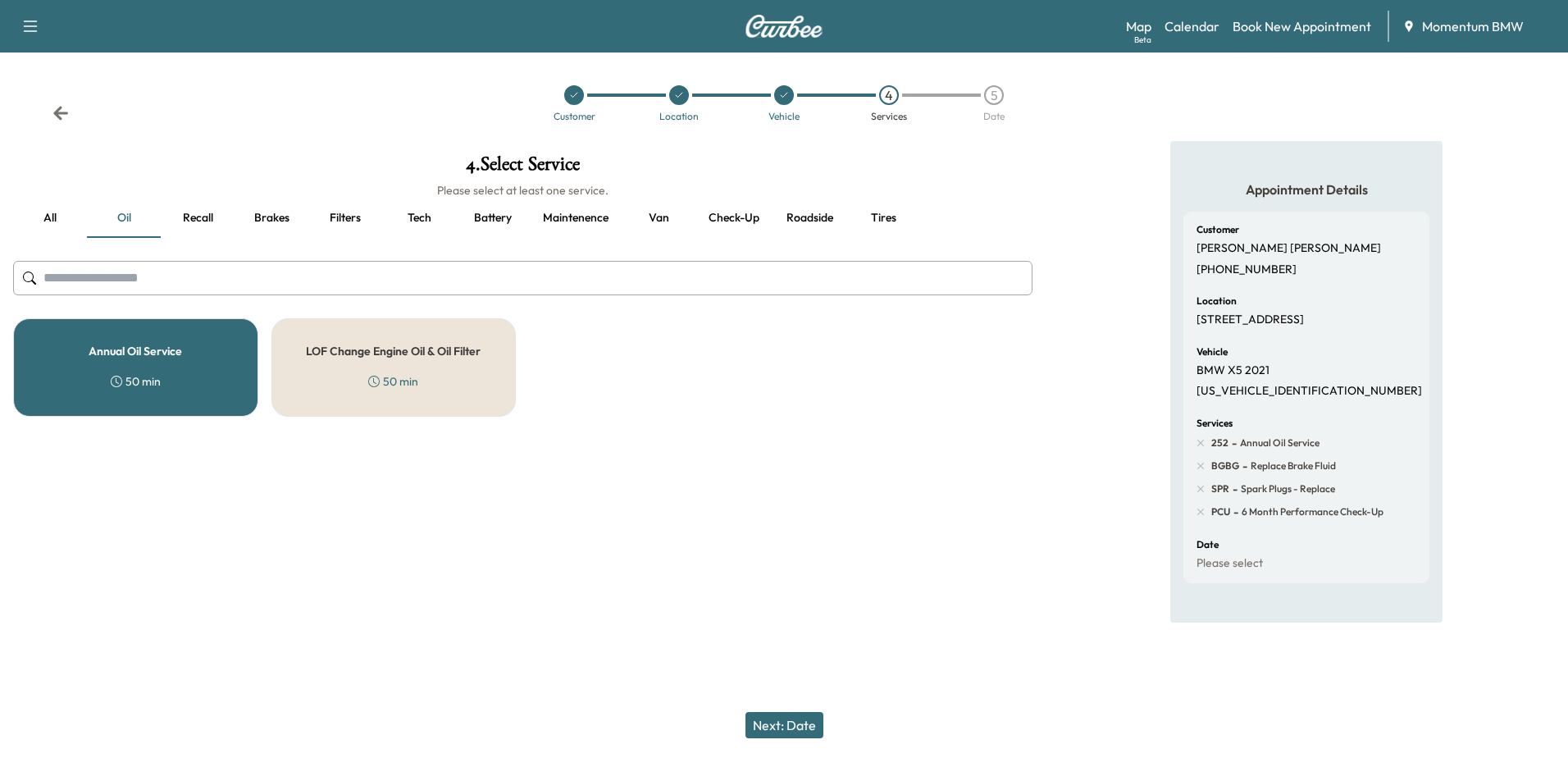
click at [162, 368] on div "Annual Oil Service 50 min" at bounding box center [136, 367] width 245 height 98
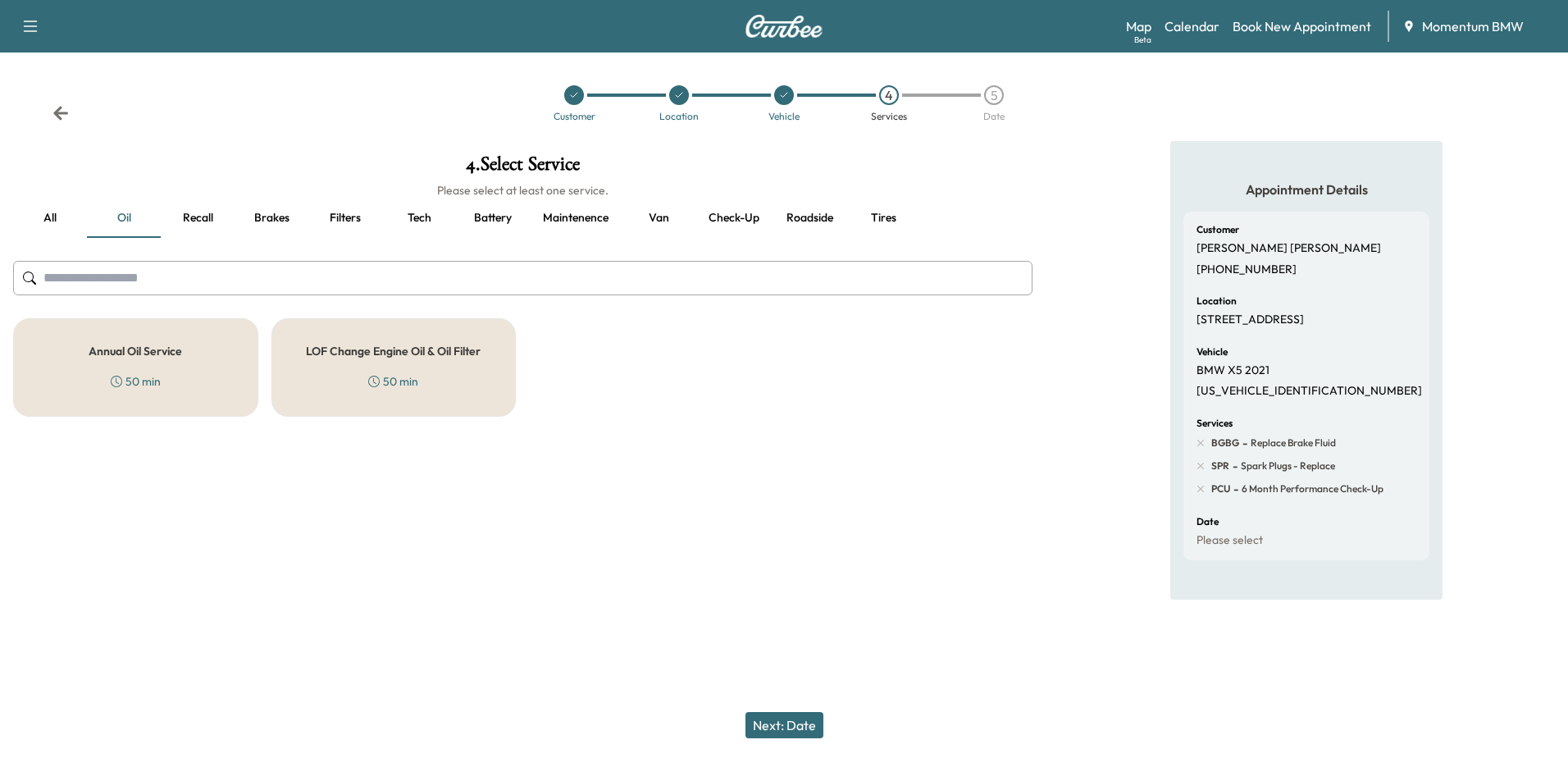
click at [279, 216] on button "Brakes" at bounding box center [271, 218] width 74 height 39
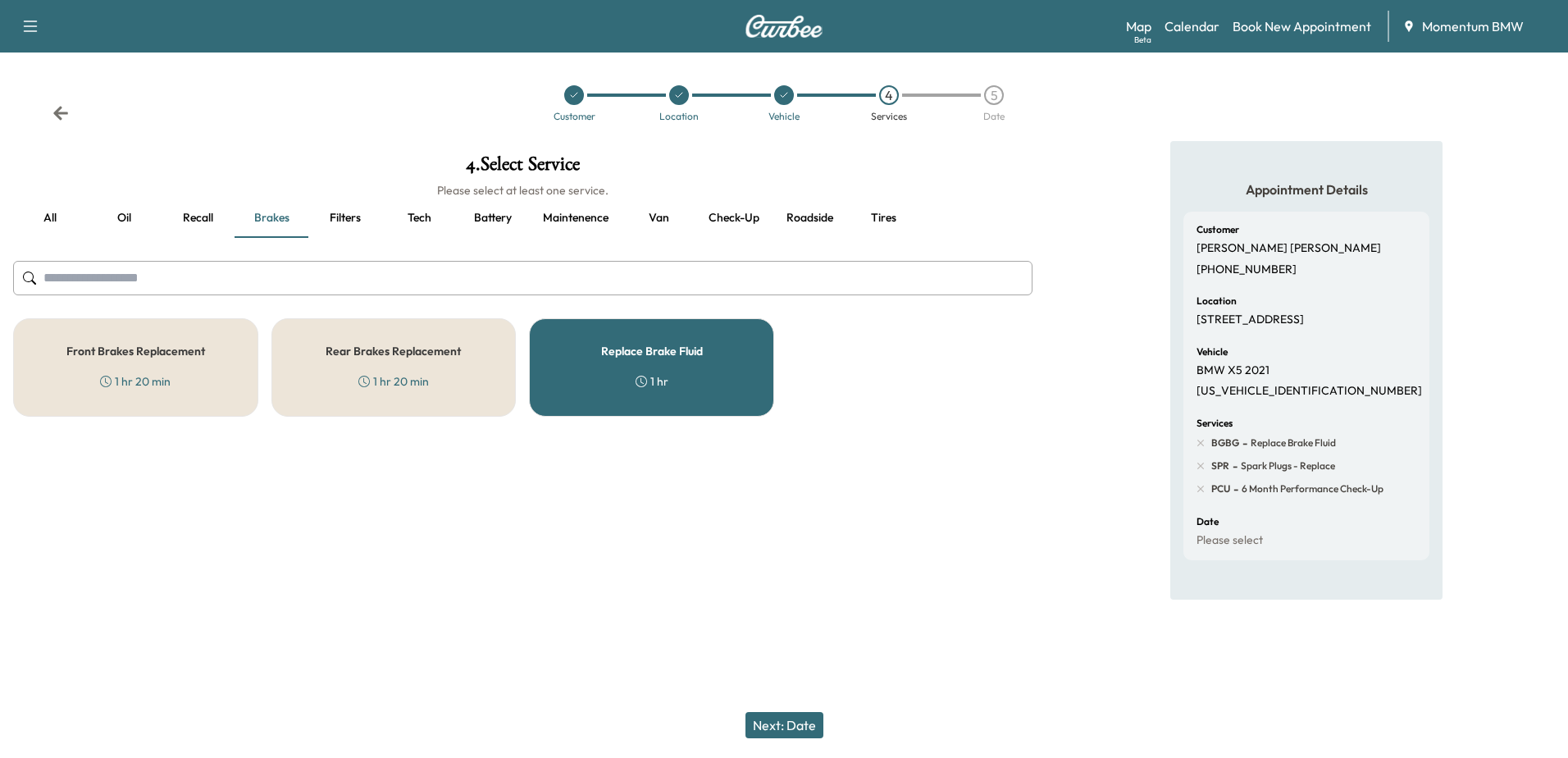
click at [591, 360] on div "Replace Brake Fluid 1 hr" at bounding box center [652, 367] width 245 height 98
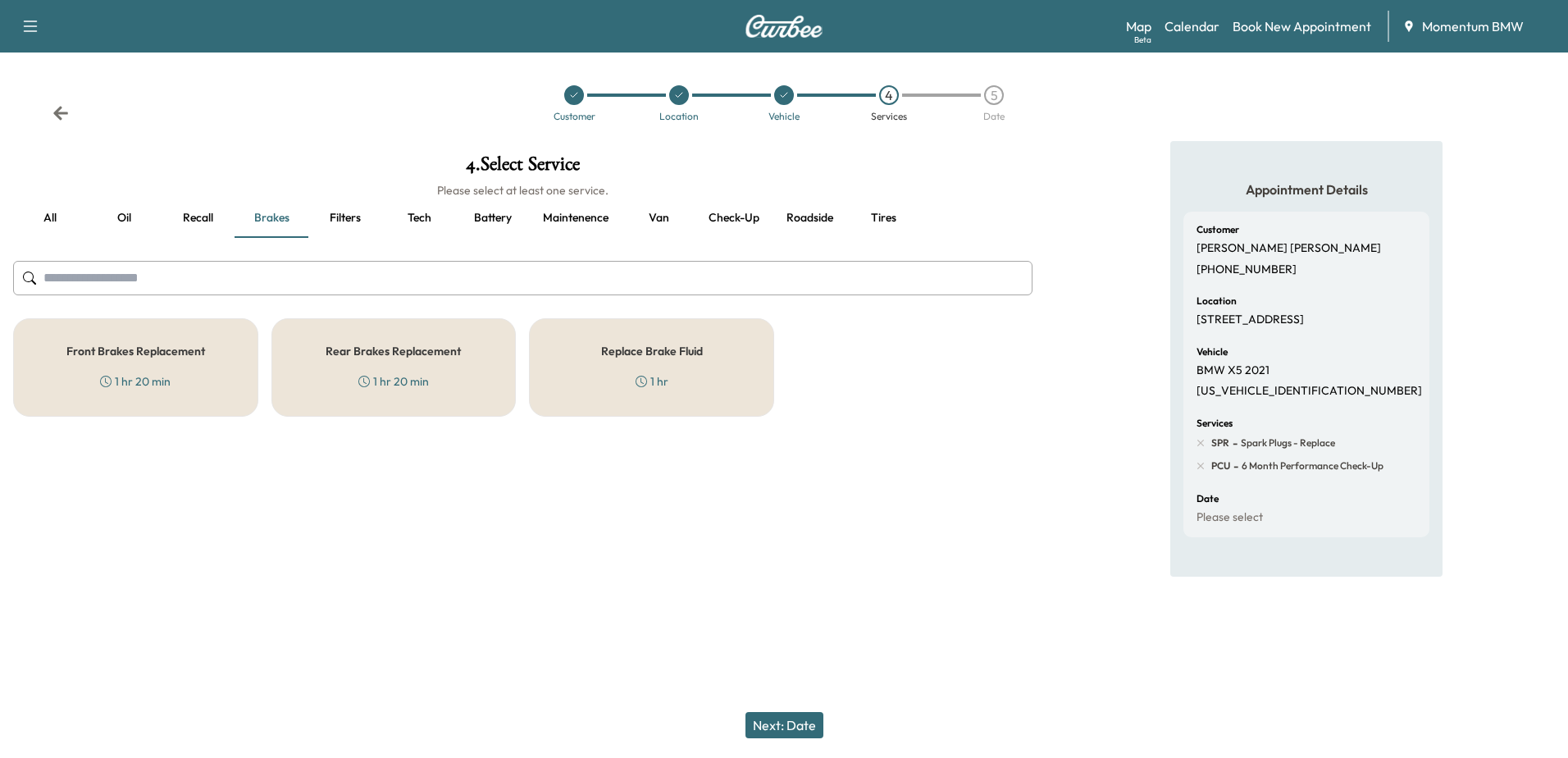
click at [802, 728] on button "Next: Date" at bounding box center [784, 725] width 78 height 26
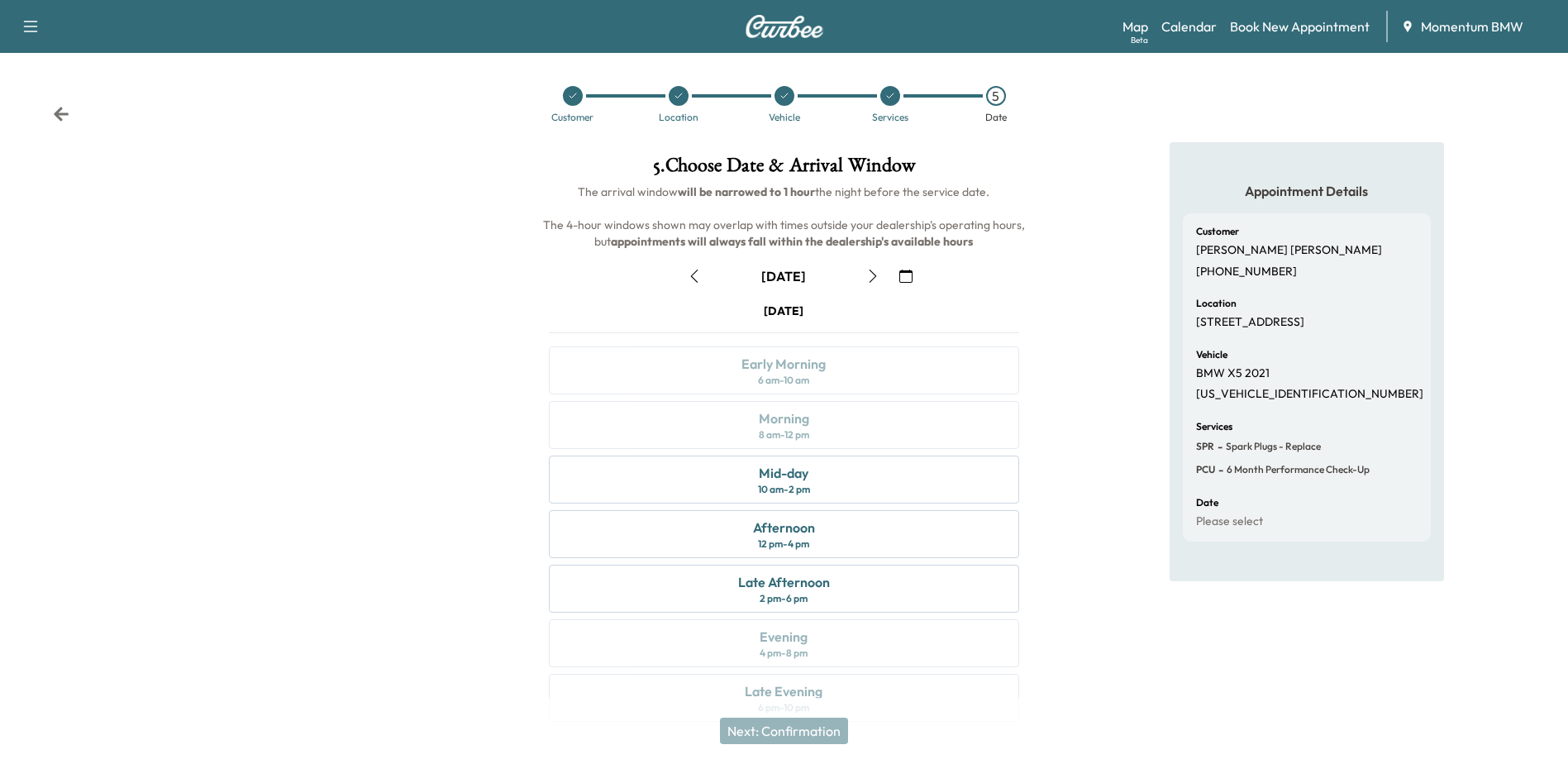
click at [695, 270] on icon "button" at bounding box center [695, 276] width 13 height 13
click at [846, 532] on div "Afternoon 12 pm - 4 pm" at bounding box center [783, 534] width 469 height 48
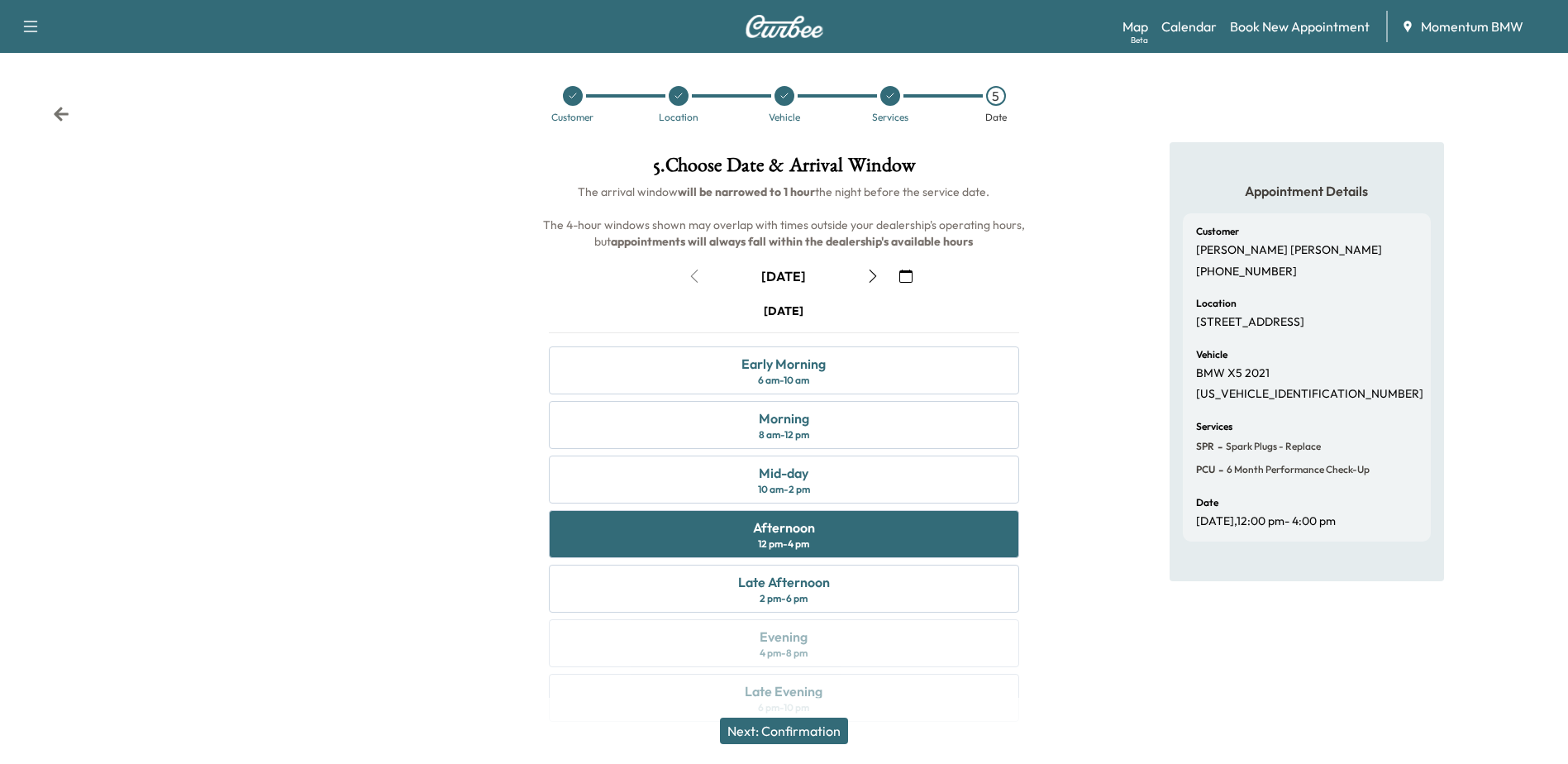
click at [812, 731] on button "Next: Confirmation" at bounding box center [784, 731] width 128 height 26
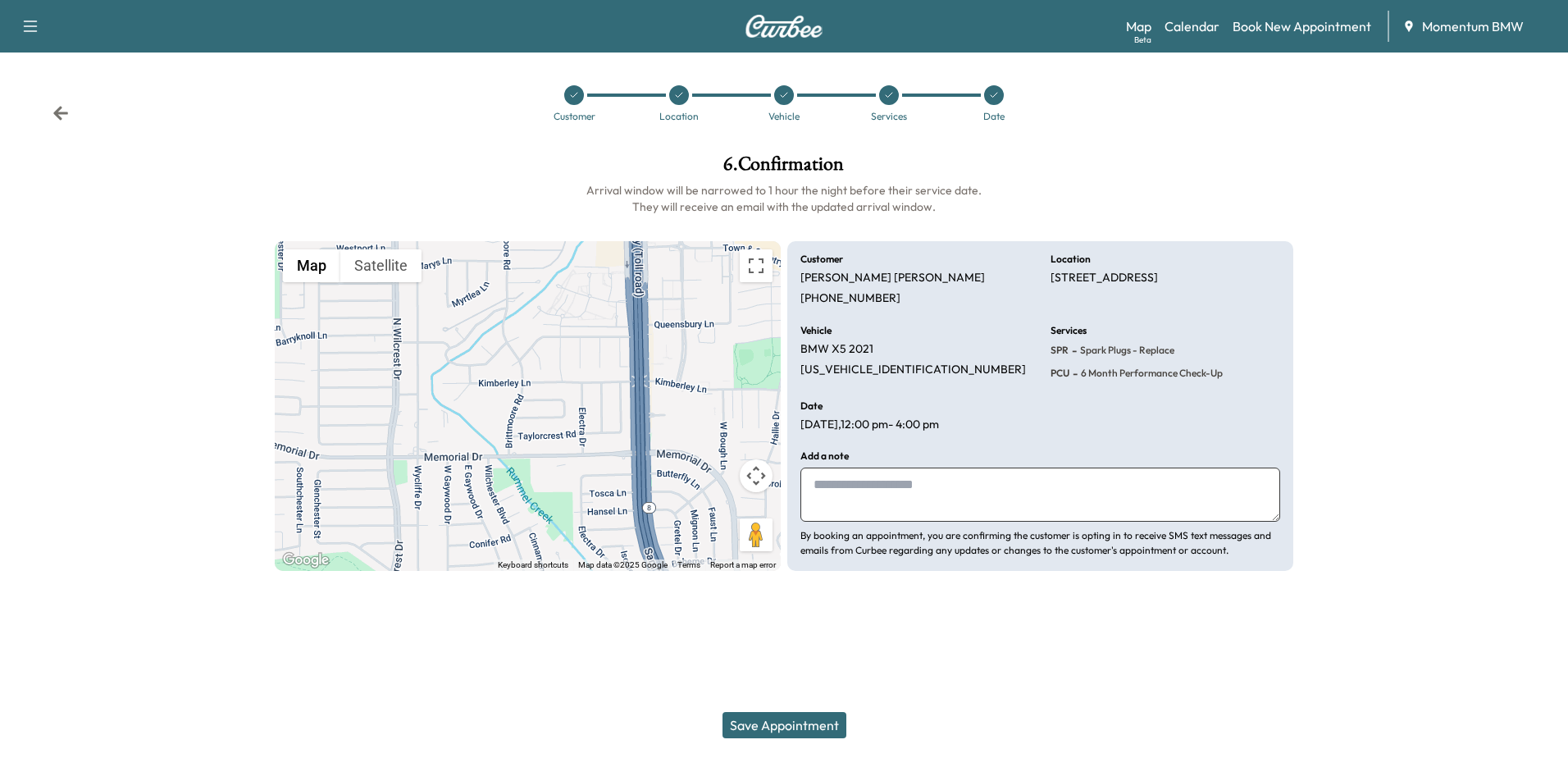
click at [843, 486] on textarea at bounding box center [1041, 495] width 480 height 54
type textarea "****"
click at [813, 725] on button "Save Appointment" at bounding box center [784, 725] width 124 height 26
